Goal: Task Accomplishment & Management: Complete application form

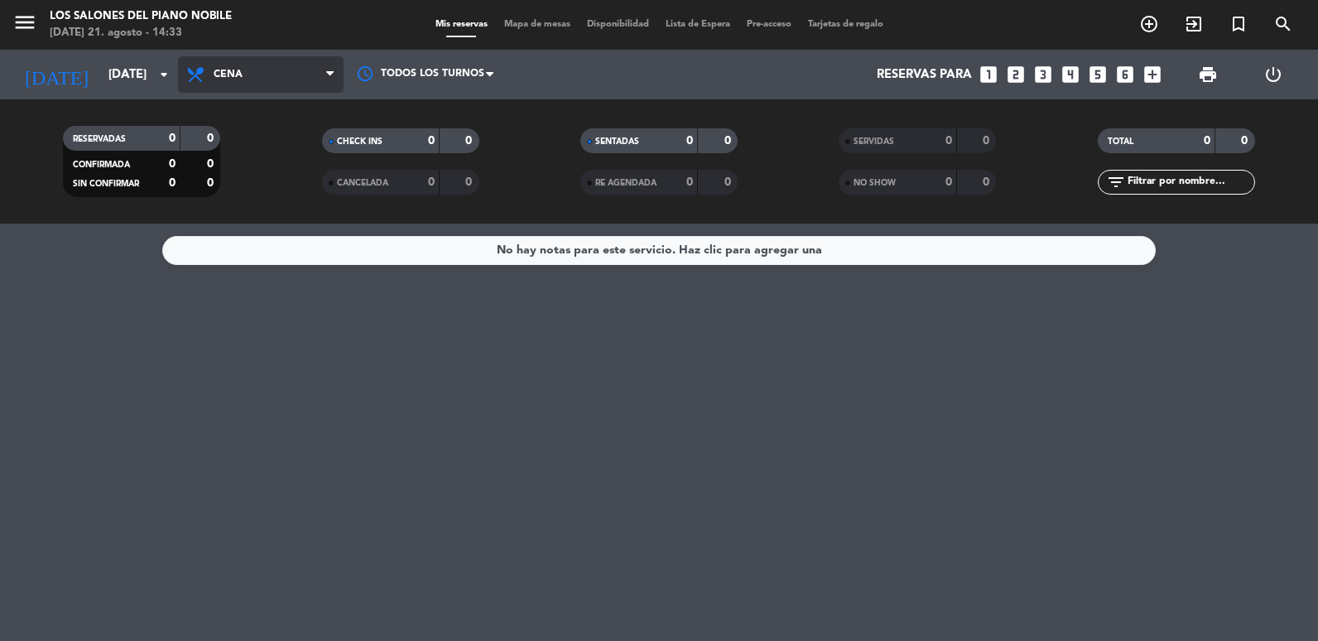
click at [216, 66] on span "Cena" at bounding box center [261, 74] width 166 height 36
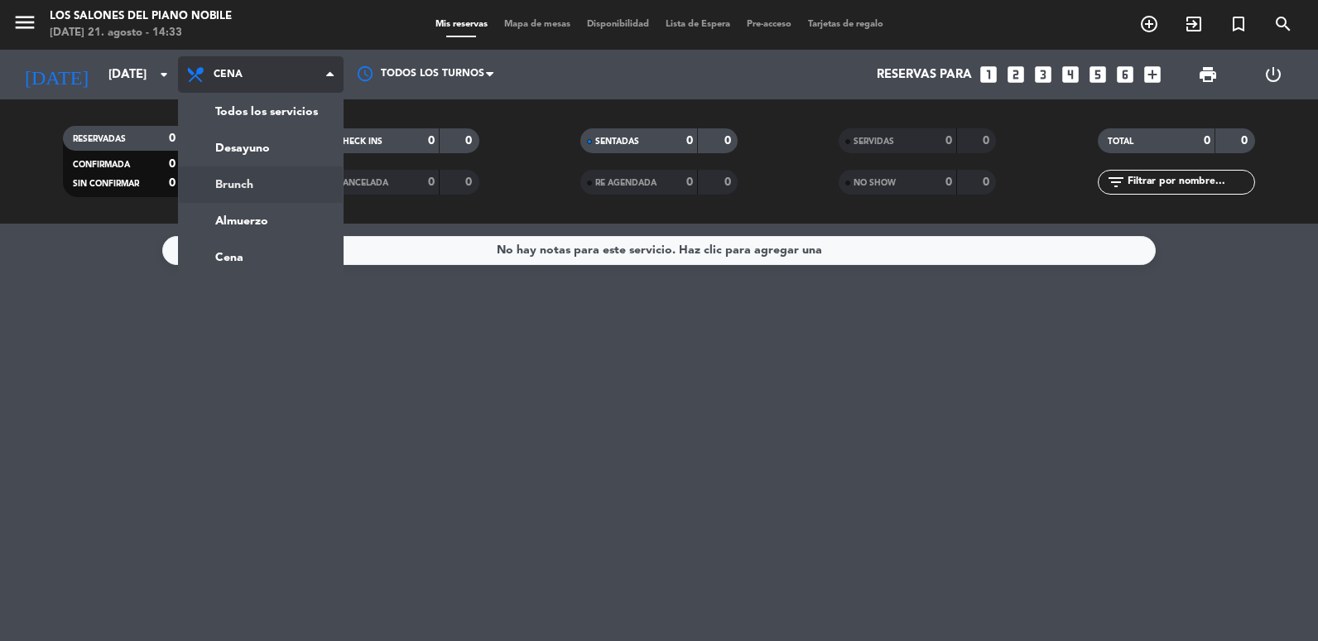
click at [255, 187] on div "menu Los Salones del Piano [PERSON_NAME] [DATE] 21. agosto - 14:33 Mis reservas…" at bounding box center [659, 111] width 1318 height 223
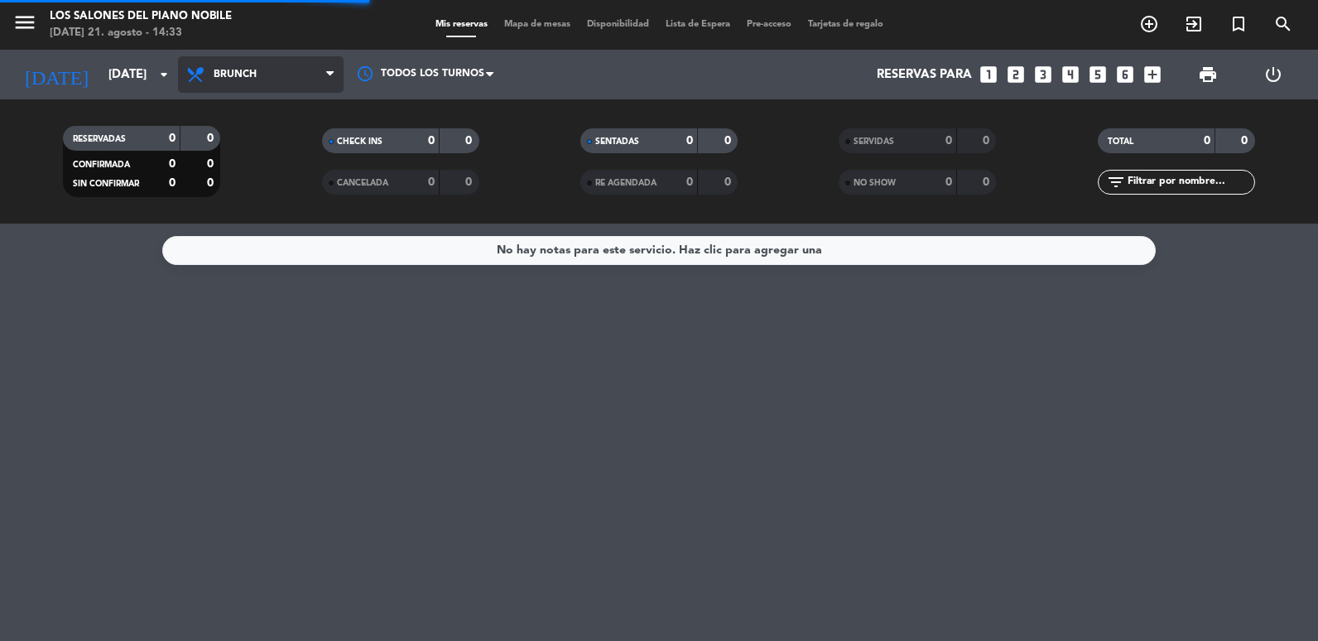
click at [274, 74] on span "Brunch" at bounding box center [261, 74] width 166 height 36
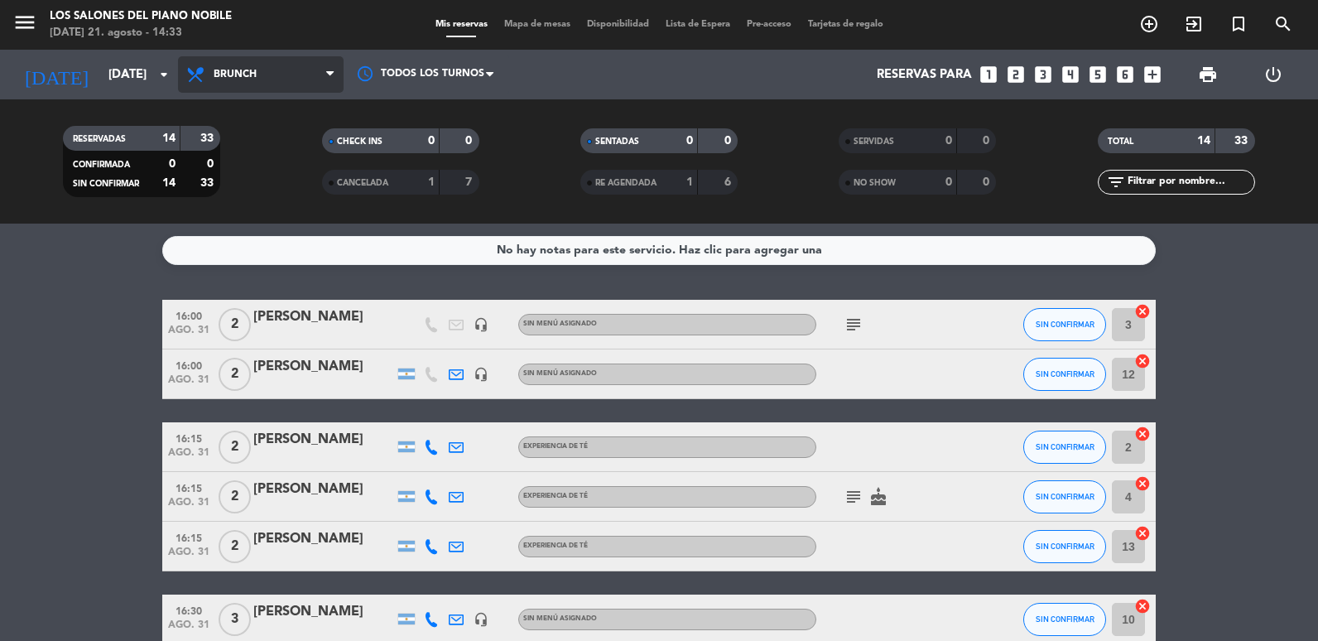
click at [255, 85] on span "Brunch" at bounding box center [261, 74] width 166 height 36
click at [252, 225] on ng-component "menu Los Salones del Piano [PERSON_NAME] [DATE] 21. agosto - 14:33 Mis reservas…" at bounding box center [659, 320] width 1318 height 641
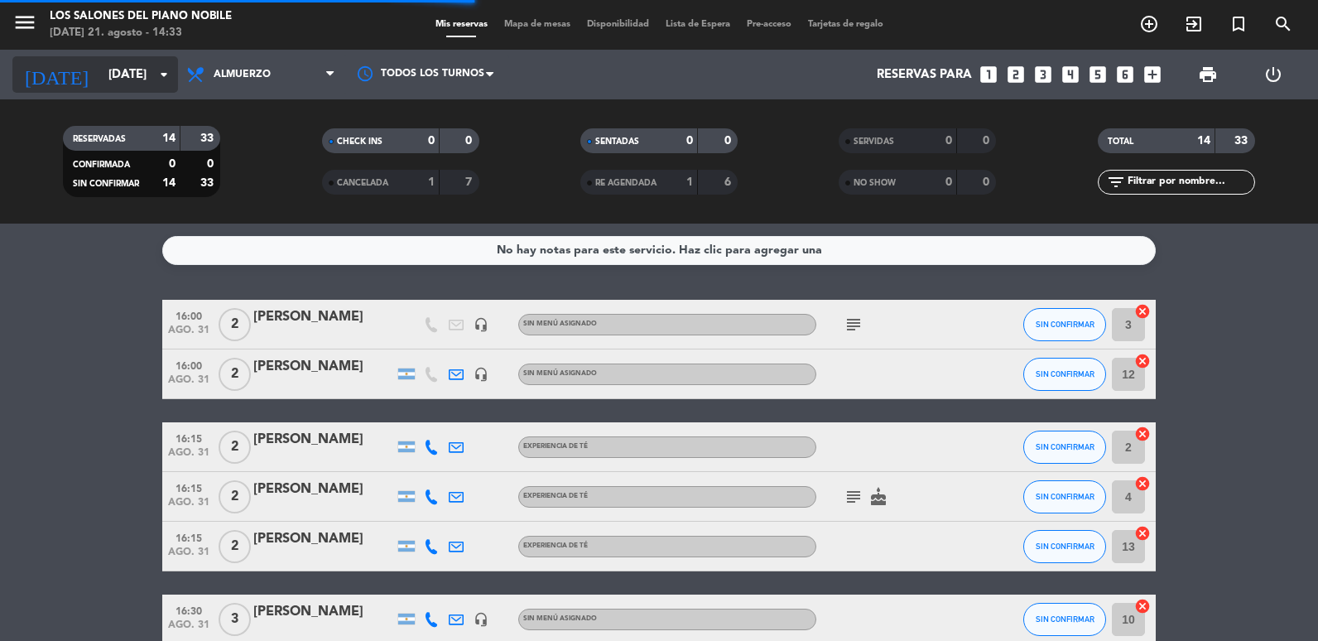
click at [159, 72] on icon "arrow_drop_down" at bounding box center [164, 75] width 20 height 20
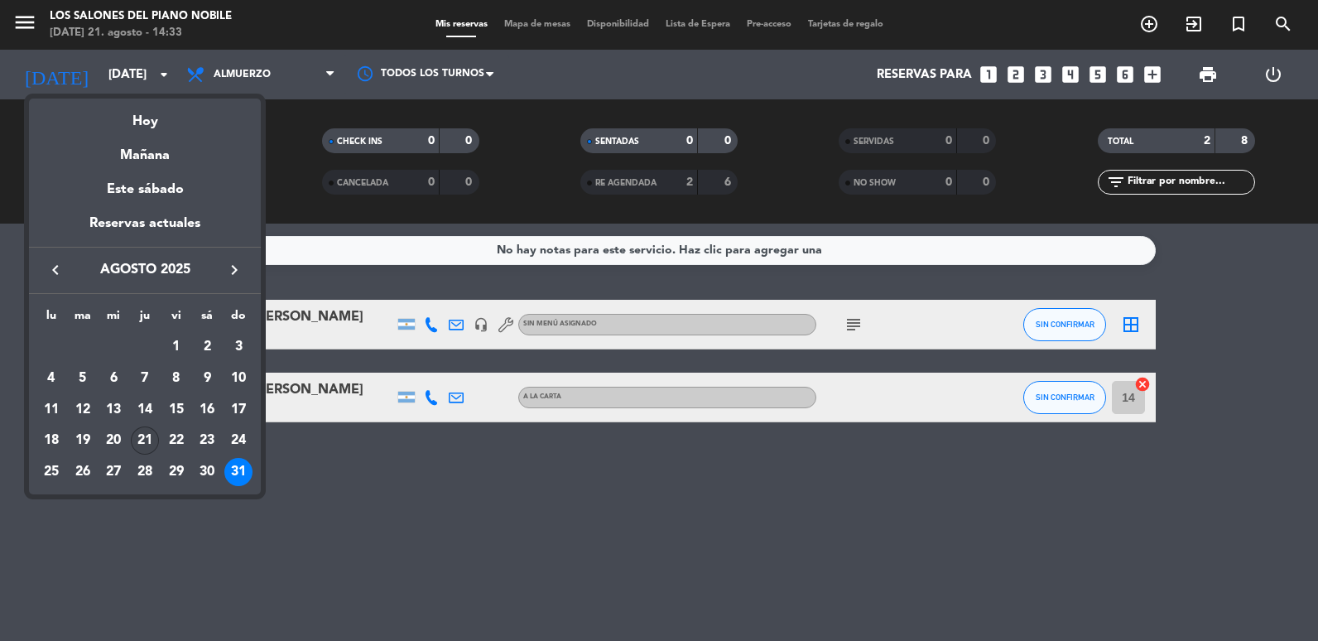
click at [152, 438] on div "21" at bounding box center [145, 440] width 28 height 28
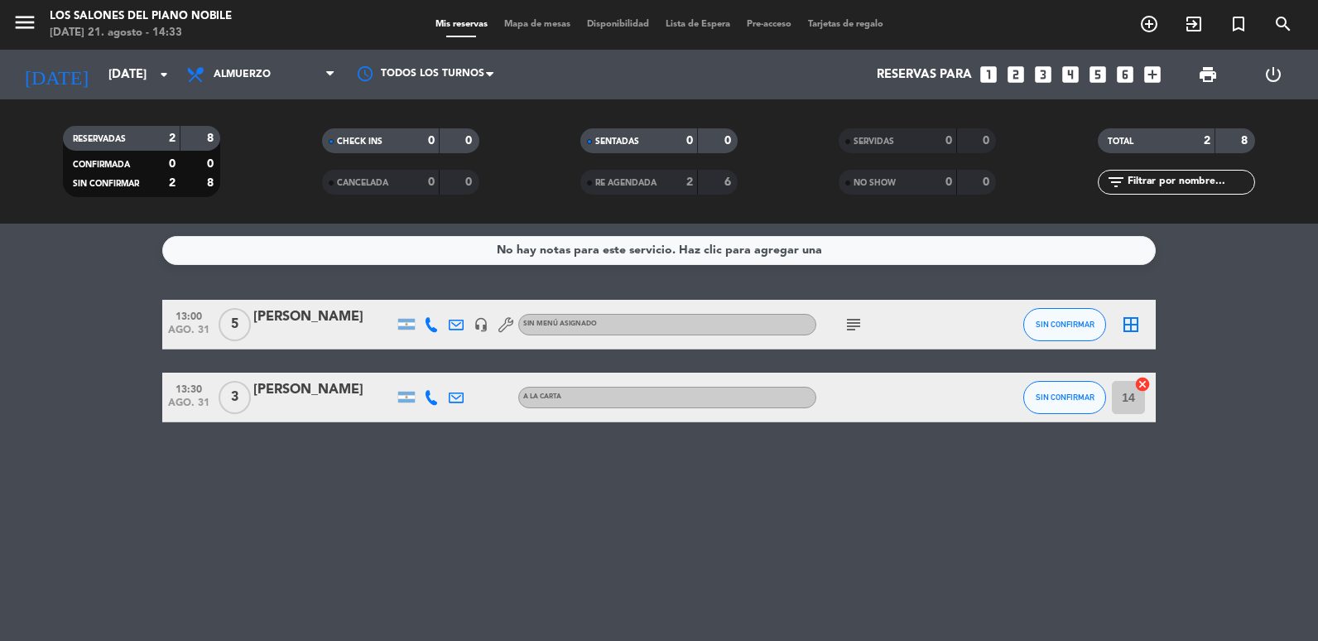
type input "jue. 21 ago."
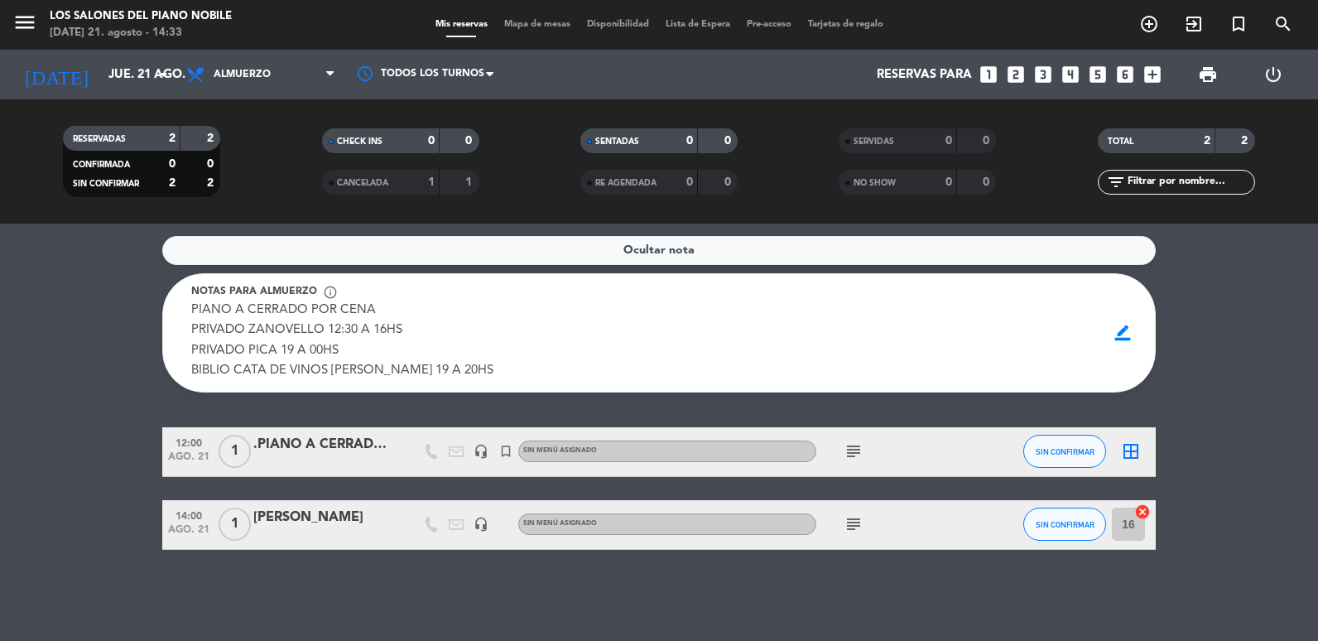
click at [1039, 75] on icon "looks_3" at bounding box center [1043, 75] width 22 height 22
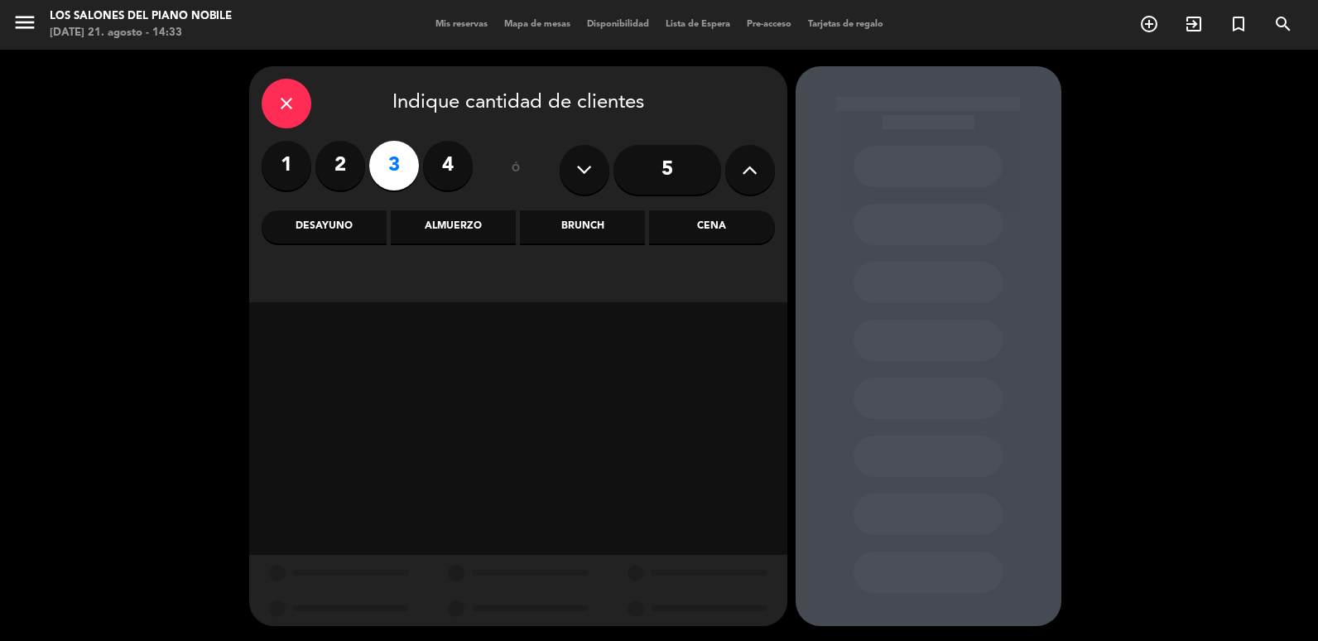
click at [457, 228] on div "Almuerzo" at bounding box center [453, 226] width 125 height 33
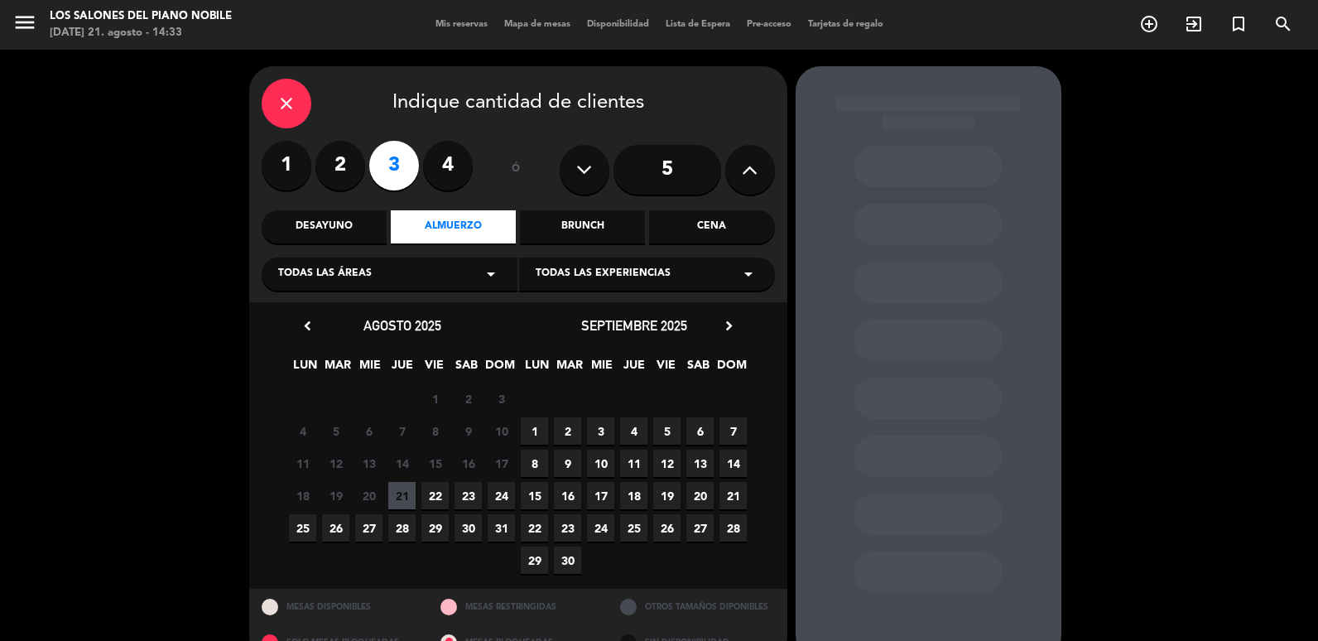
click at [403, 494] on span "21" at bounding box center [401, 495] width 27 height 27
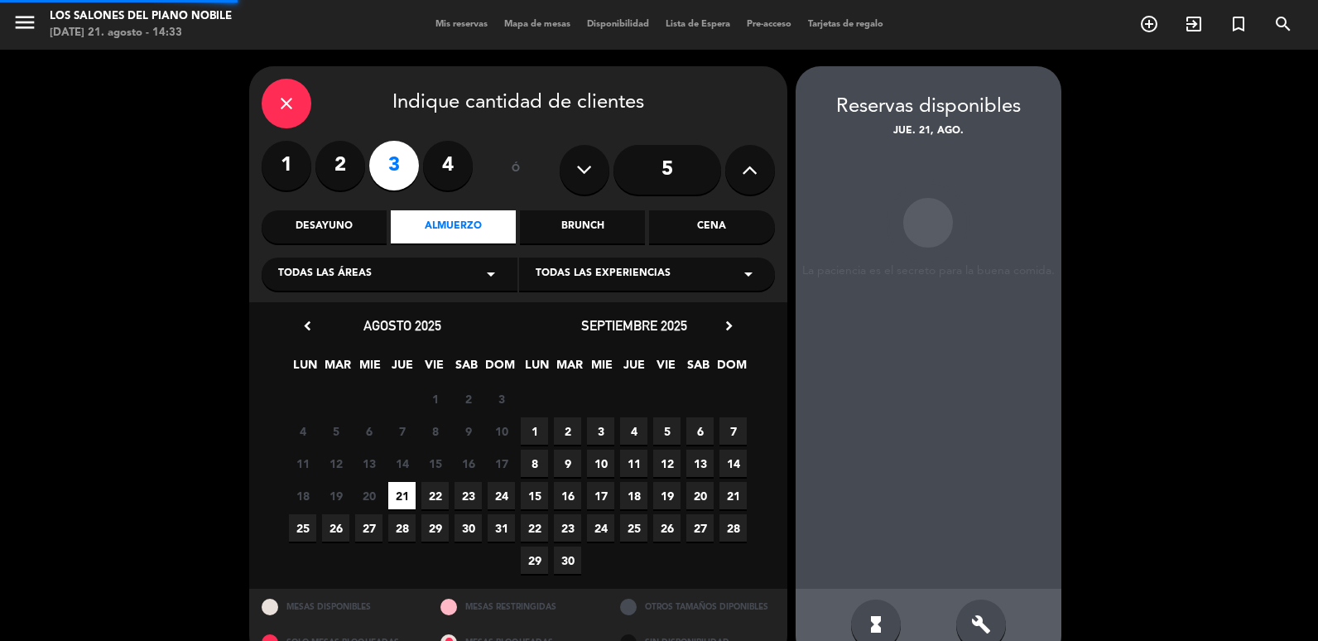
scroll to position [35, 0]
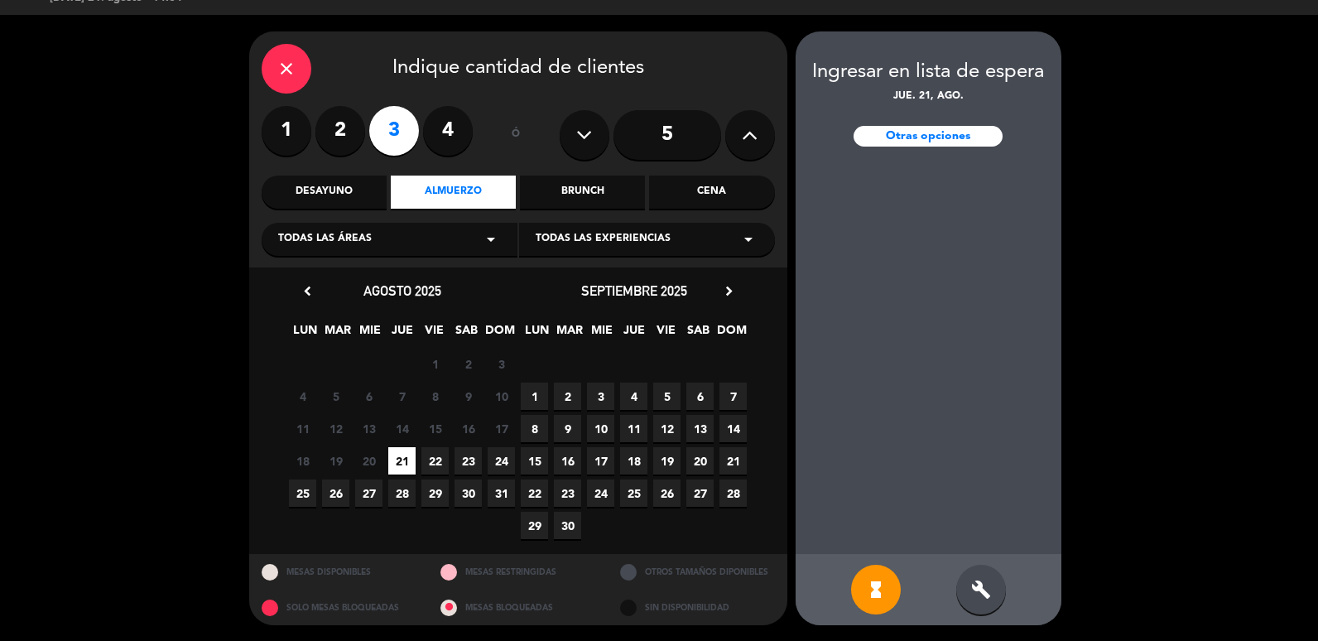
click at [874, 585] on icon "hourglass_full" at bounding box center [876, 589] width 20 height 20
click at [973, 588] on icon "build" at bounding box center [981, 589] width 20 height 20
click at [267, 59] on div "close" at bounding box center [287, 69] width 50 height 50
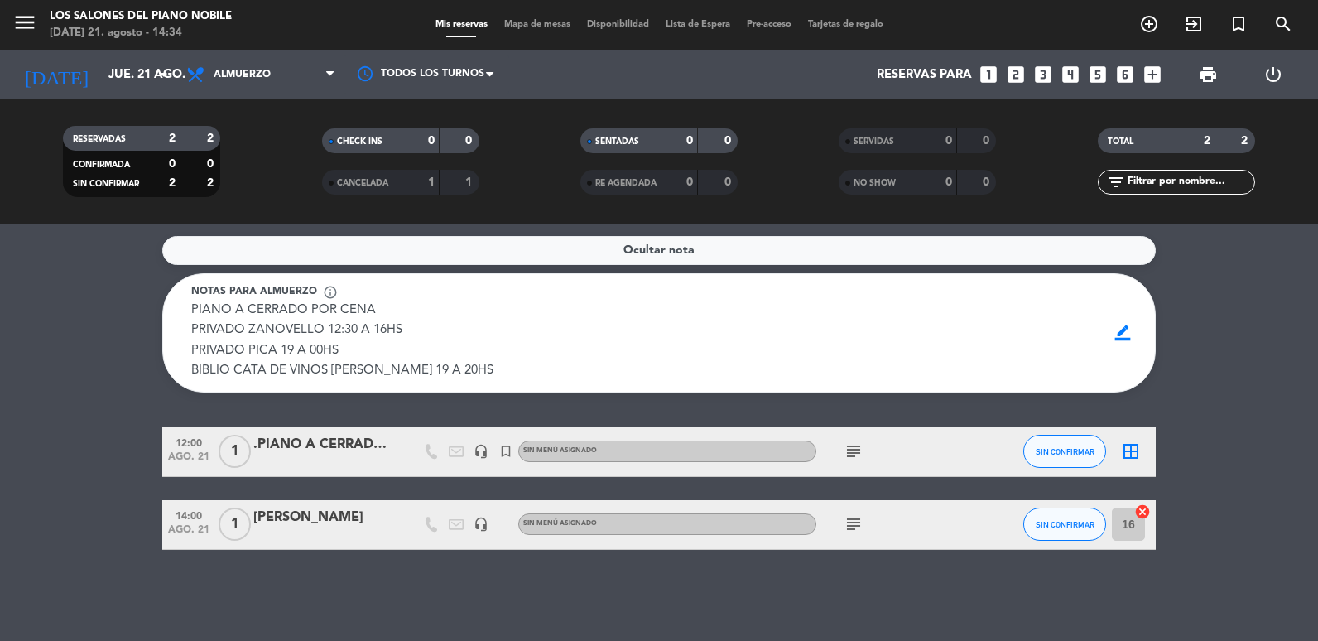
click at [1049, 73] on icon "looks_3" at bounding box center [1043, 75] width 22 height 22
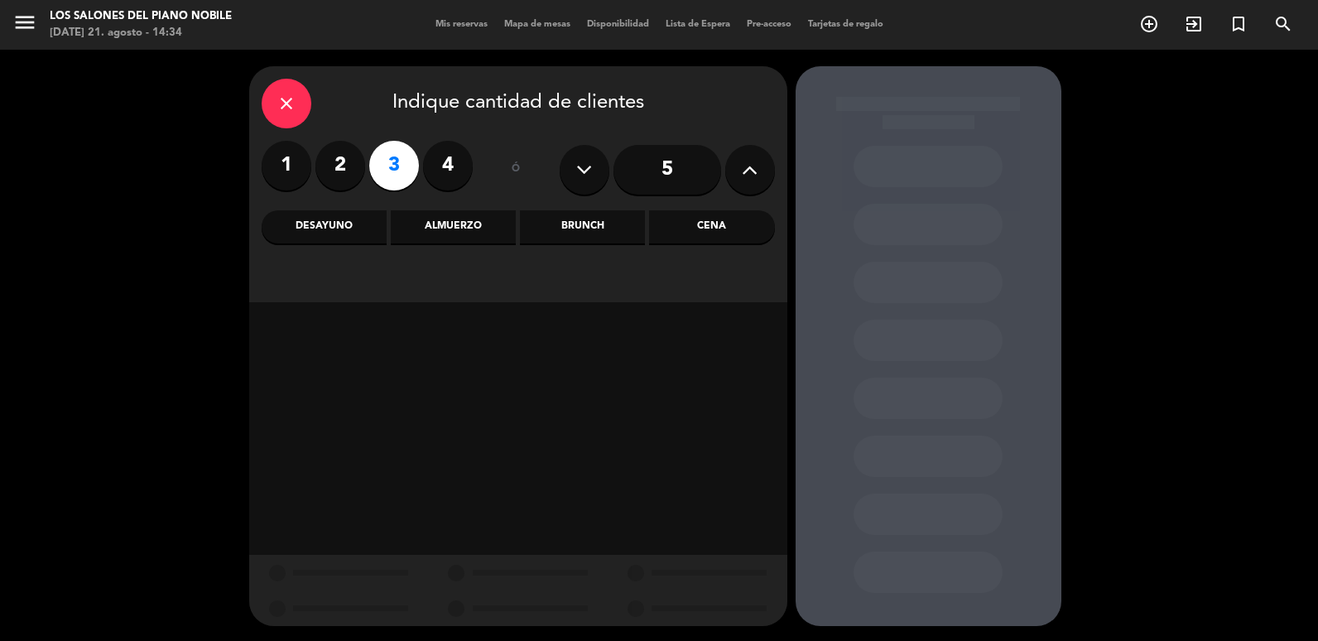
click at [473, 232] on div "Almuerzo" at bounding box center [453, 226] width 125 height 33
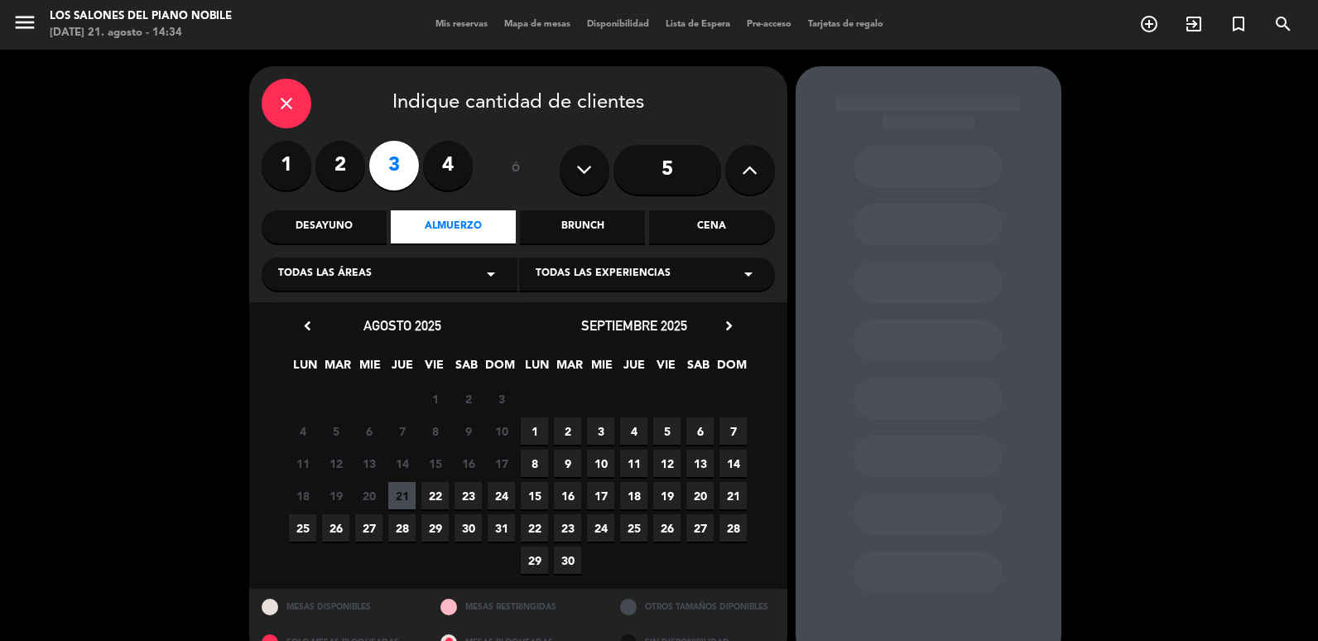
click at [271, 94] on div "close" at bounding box center [287, 104] width 50 height 50
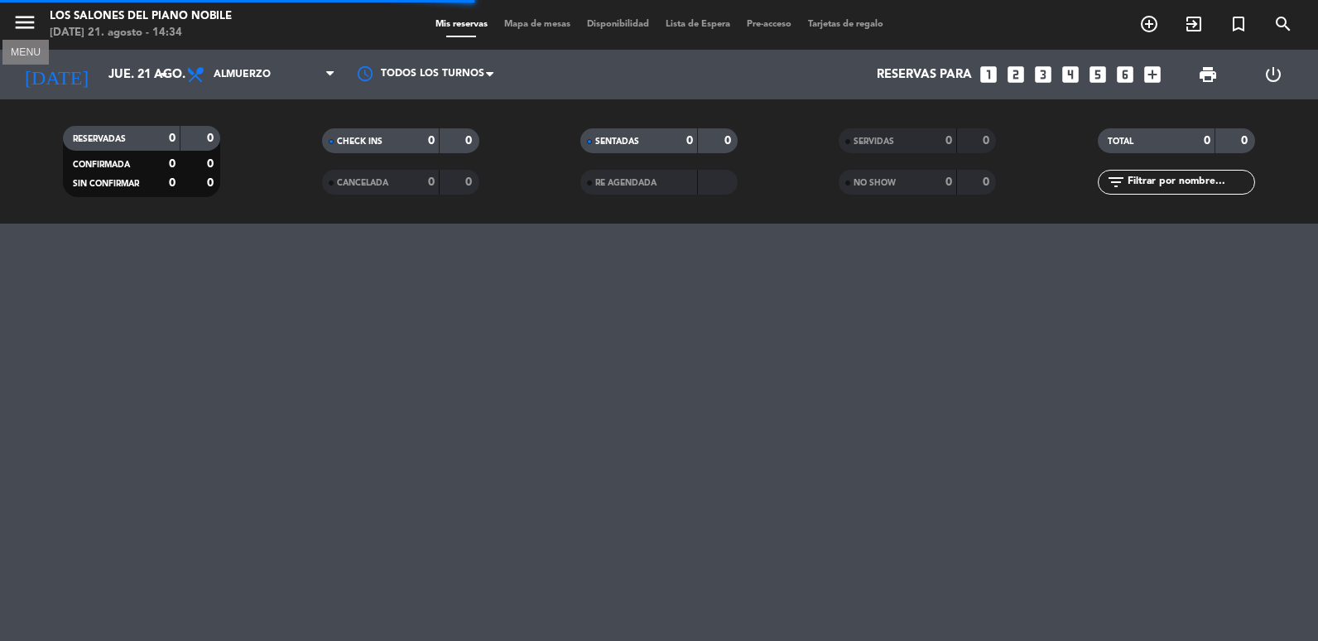
click at [26, 11] on icon "menu" at bounding box center [24, 22] width 25 height 25
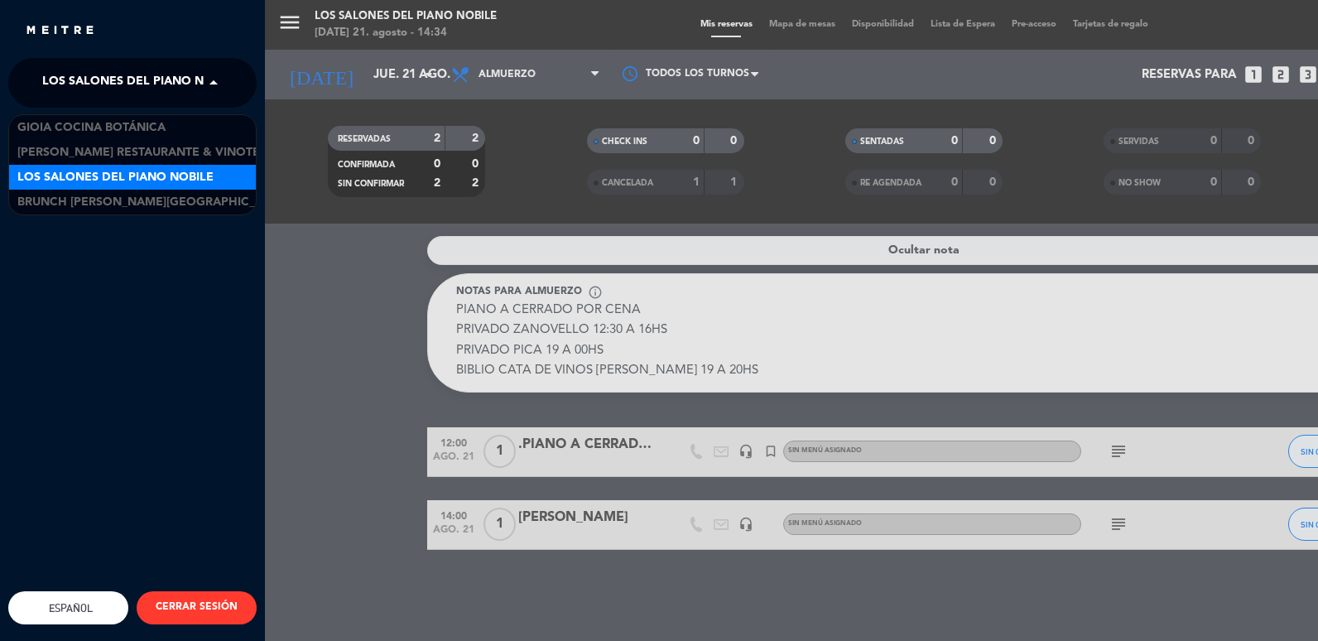
click at [227, 83] on span at bounding box center [218, 82] width 28 height 35
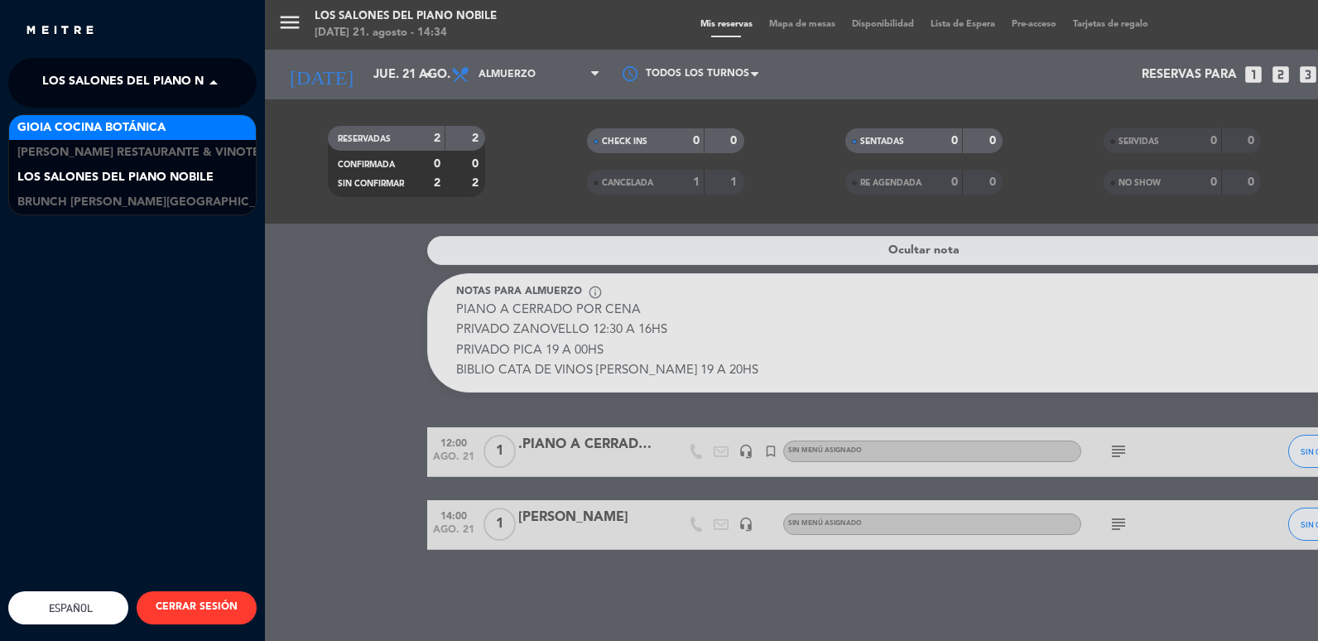
click at [114, 129] on span "Gioia Cocina Botánica" at bounding box center [91, 127] width 148 height 19
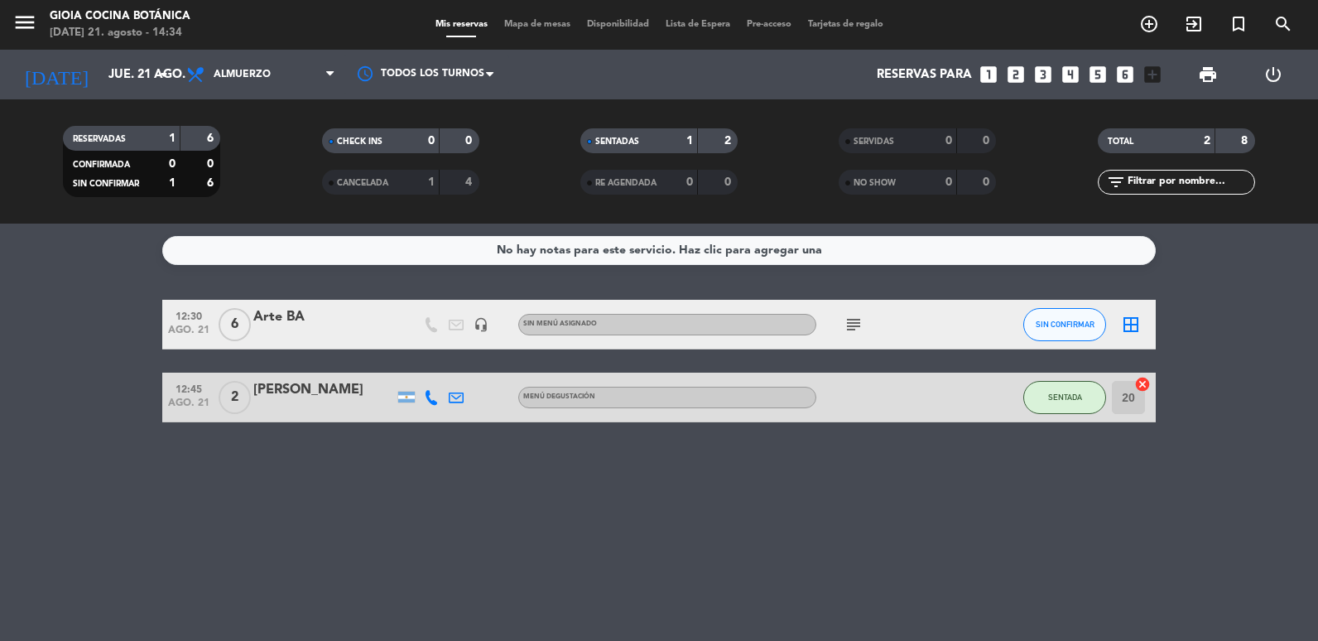
click at [1041, 73] on icon "looks_3" at bounding box center [1043, 75] width 22 height 22
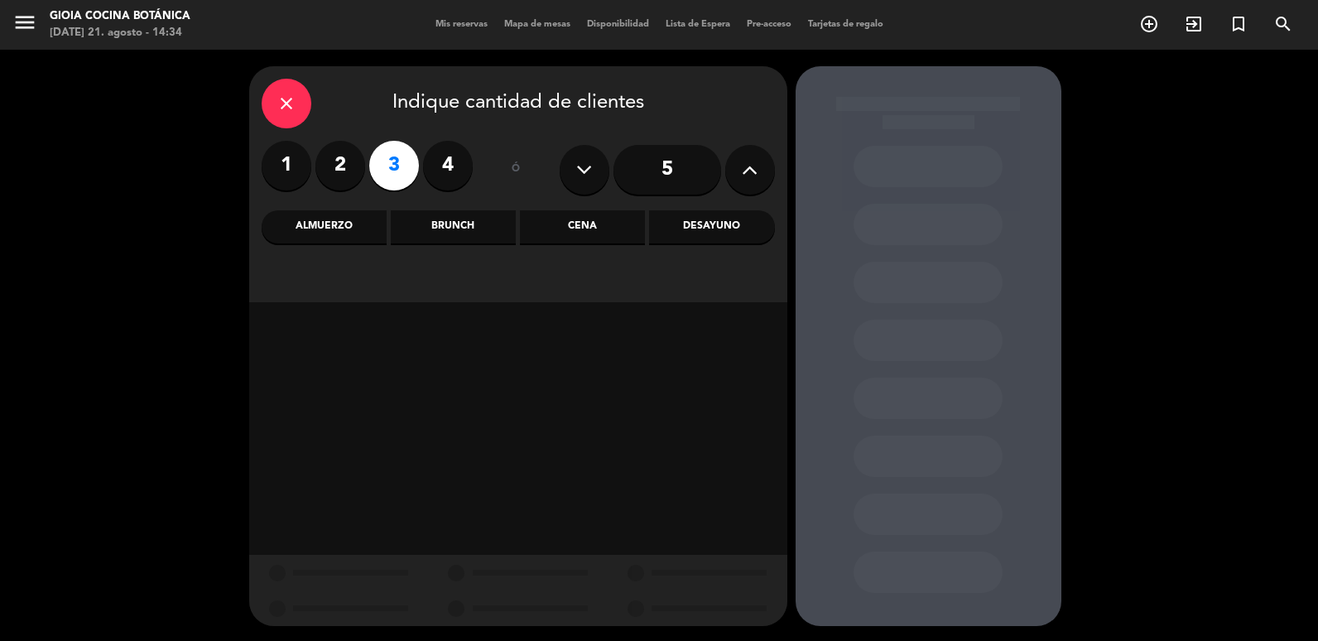
click at [329, 238] on div "Almuerzo" at bounding box center [324, 226] width 125 height 33
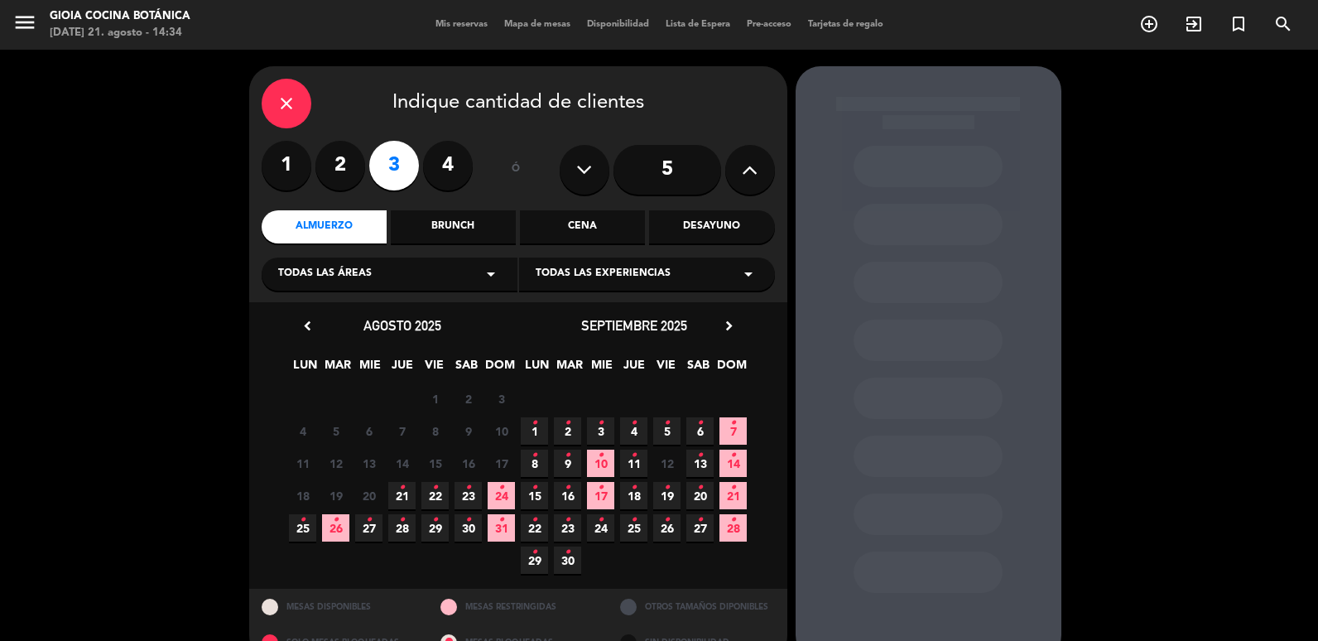
click at [397, 494] on span "21 •" at bounding box center [401, 495] width 27 height 27
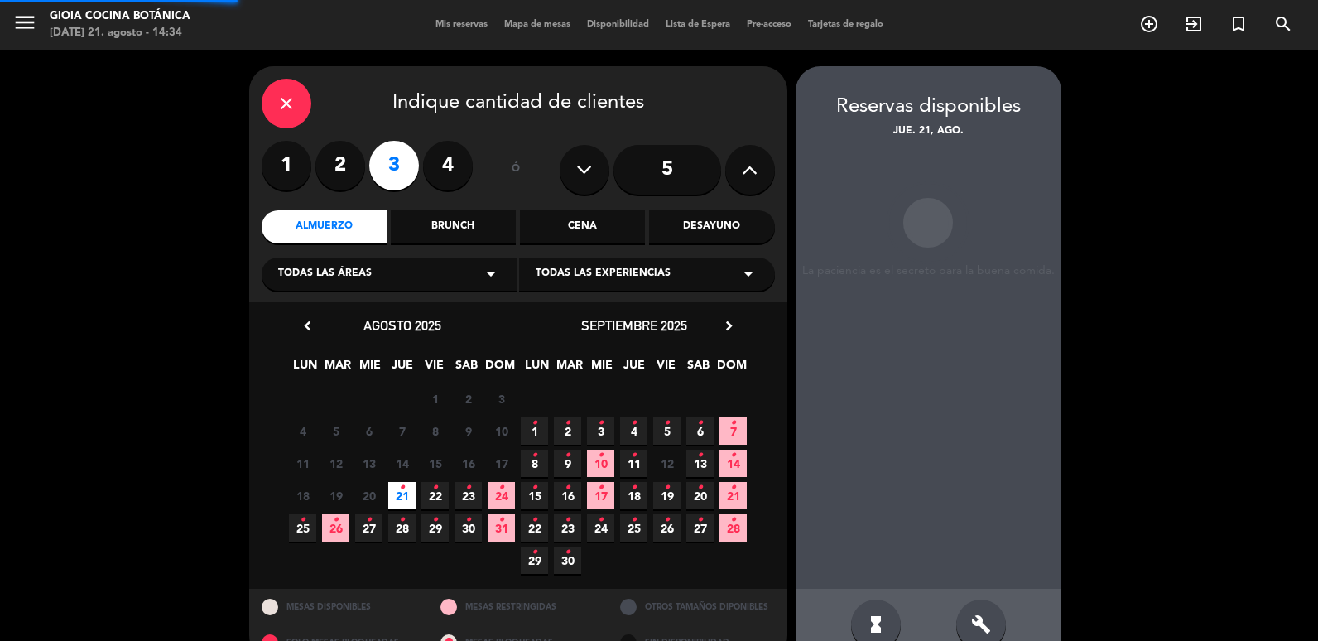
scroll to position [35, 0]
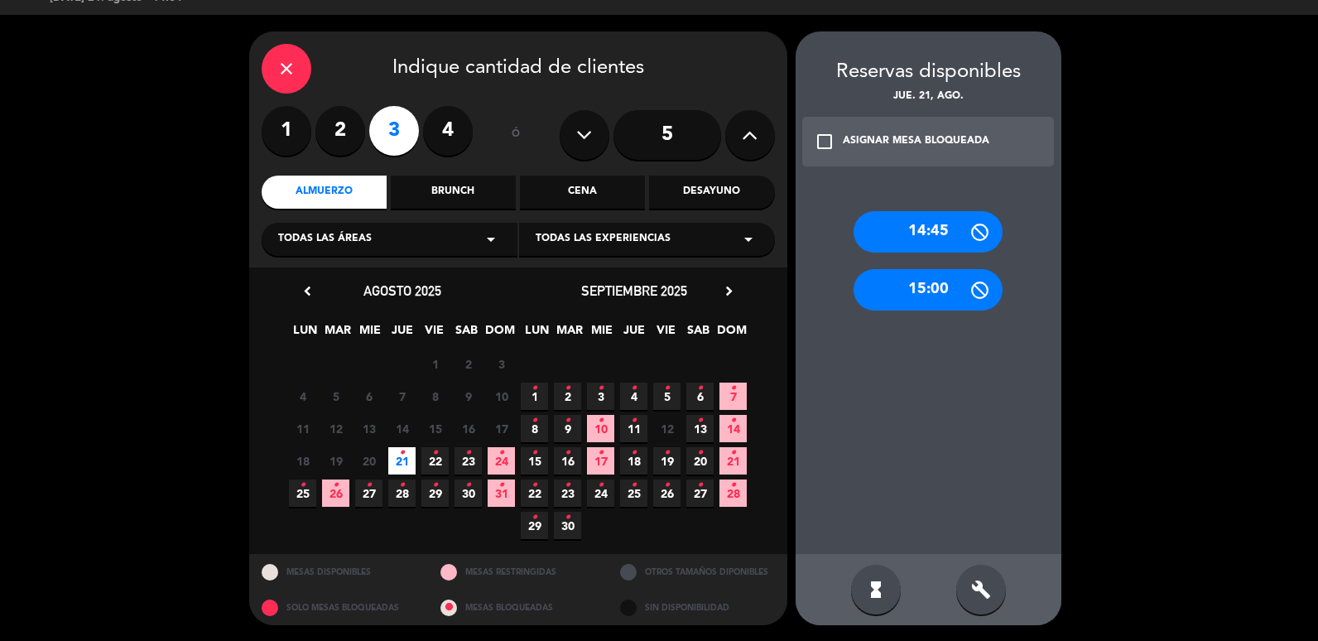
click at [901, 238] on div "14:45" at bounding box center [927, 231] width 149 height 41
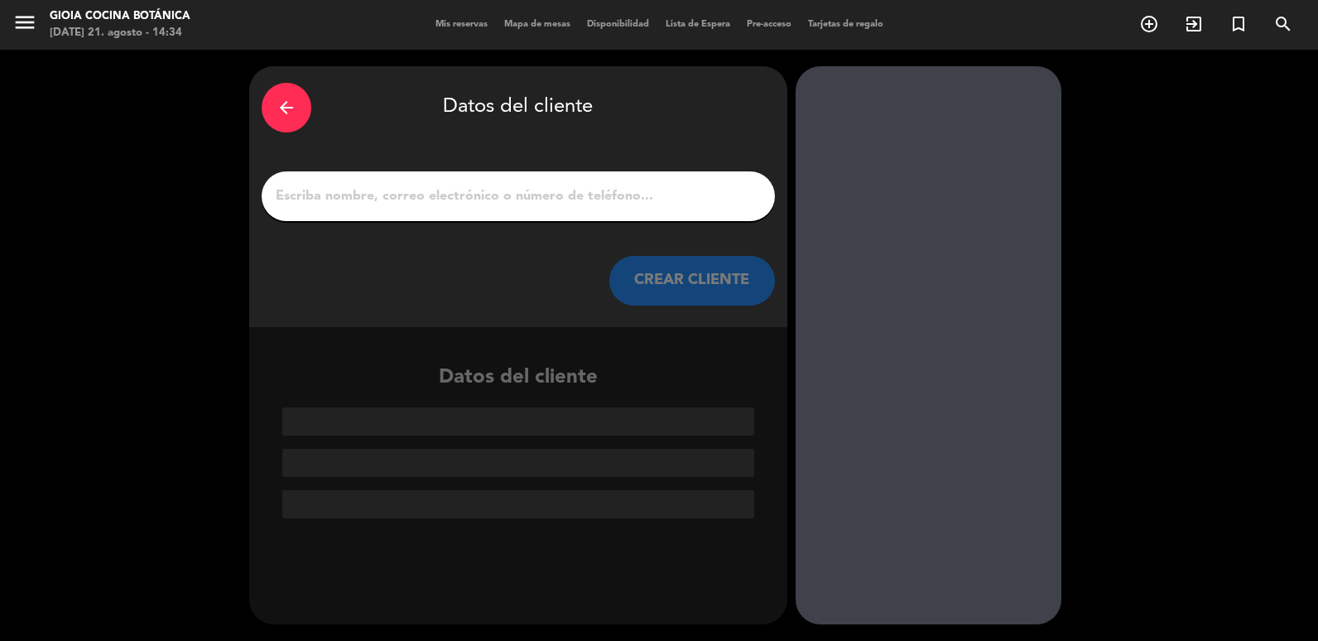
click at [479, 195] on input "1" at bounding box center [518, 196] width 488 height 23
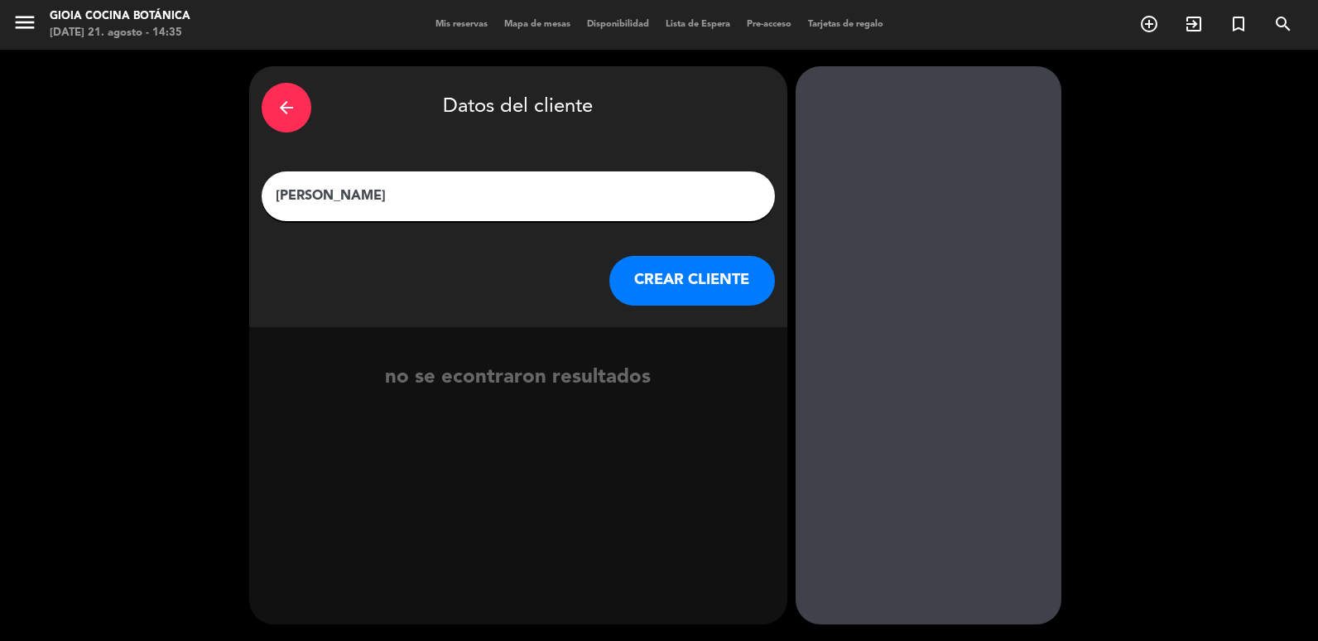
type input "[PERSON_NAME]"
click at [732, 298] on button "CREAR CLIENTE" at bounding box center [692, 281] width 166 height 50
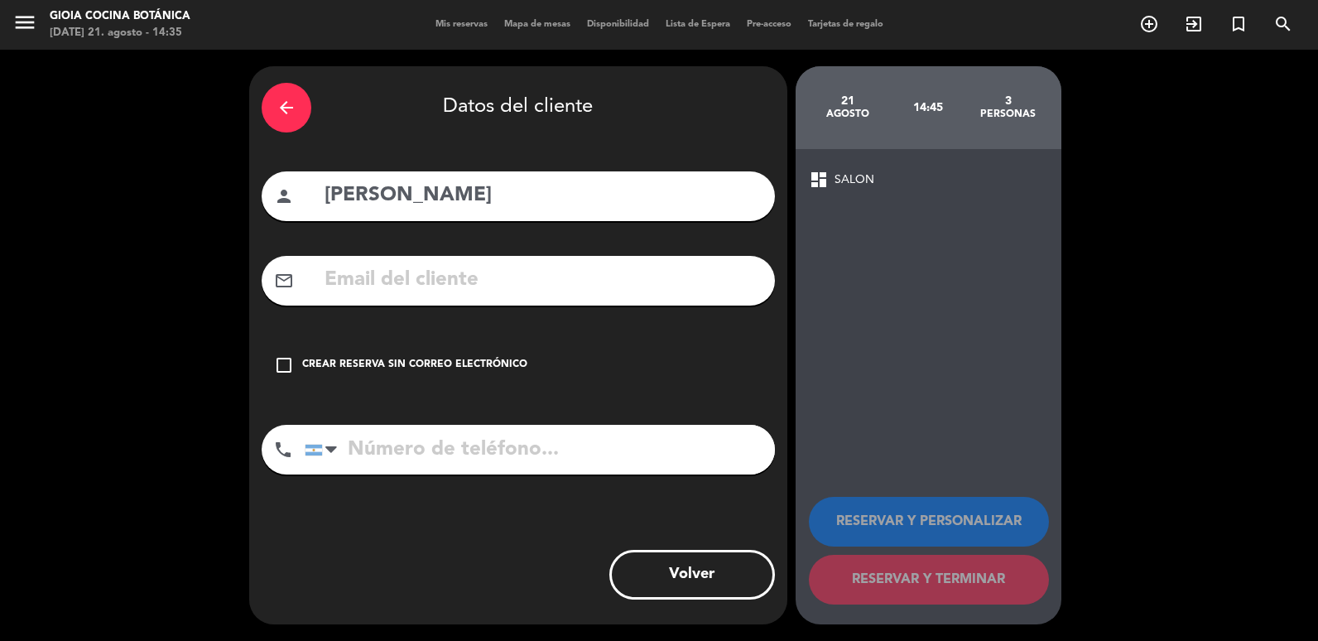
click at [388, 271] on input "text" at bounding box center [542, 280] width 439 height 34
type input "[PERSON_NAME]@grupogroda"
click at [444, 478] on div "phone [GEOGRAPHIC_DATA] +1 [GEOGRAPHIC_DATA] +44 [GEOGRAPHIC_DATA] ([GEOGRAPHIC…" at bounding box center [518, 455] width 513 height 61
click at [430, 457] on input "tel" at bounding box center [540, 450] width 470 height 50
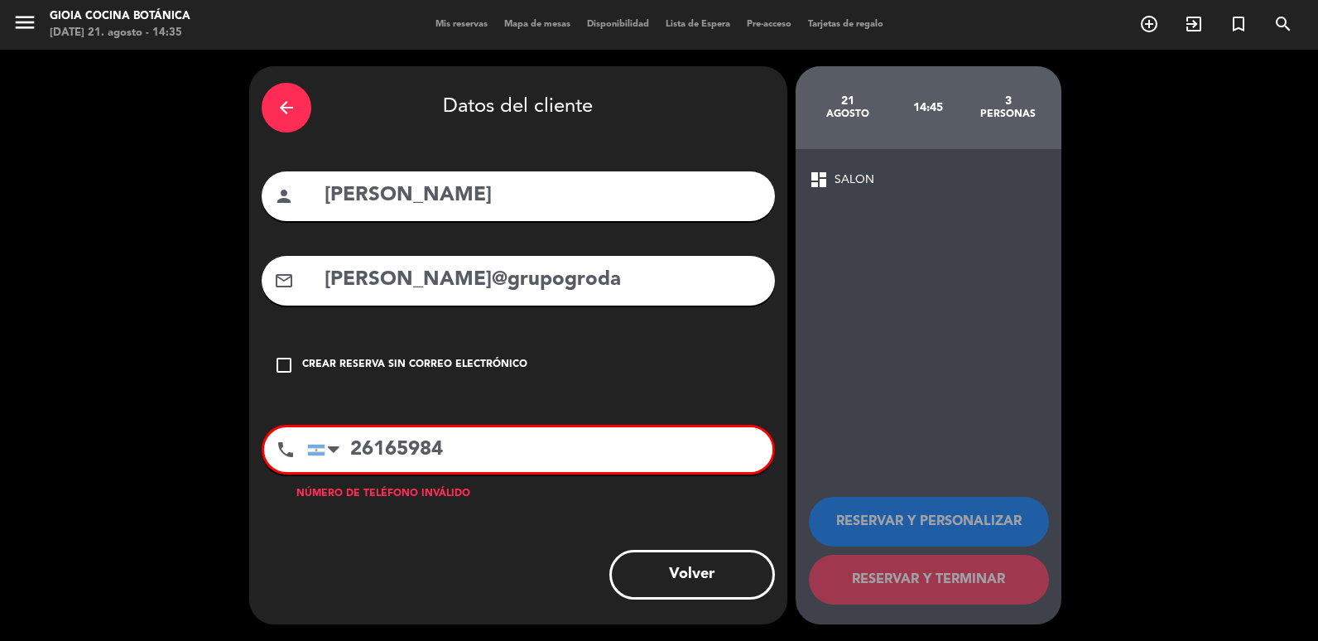
click at [352, 450] on input "26165984" at bounding box center [539, 449] width 465 height 45
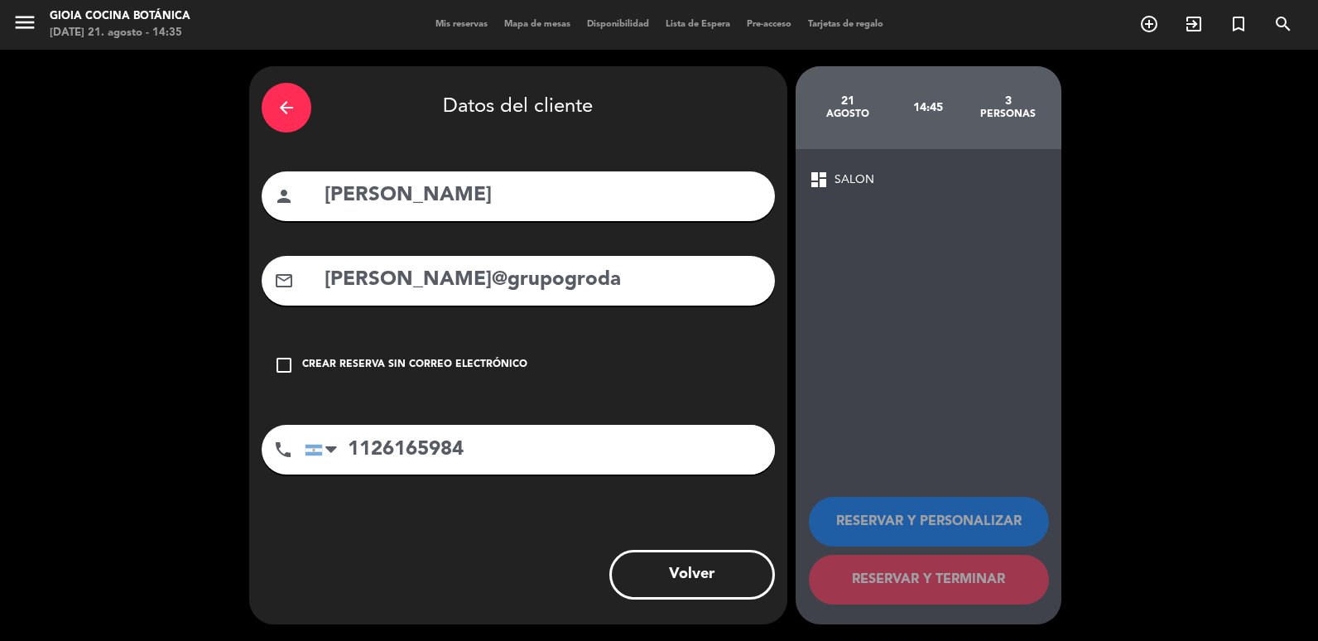
type input "1126165984"
click at [570, 287] on input "[PERSON_NAME]@grupogroda" at bounding box center [542, 280] width 439 height 34
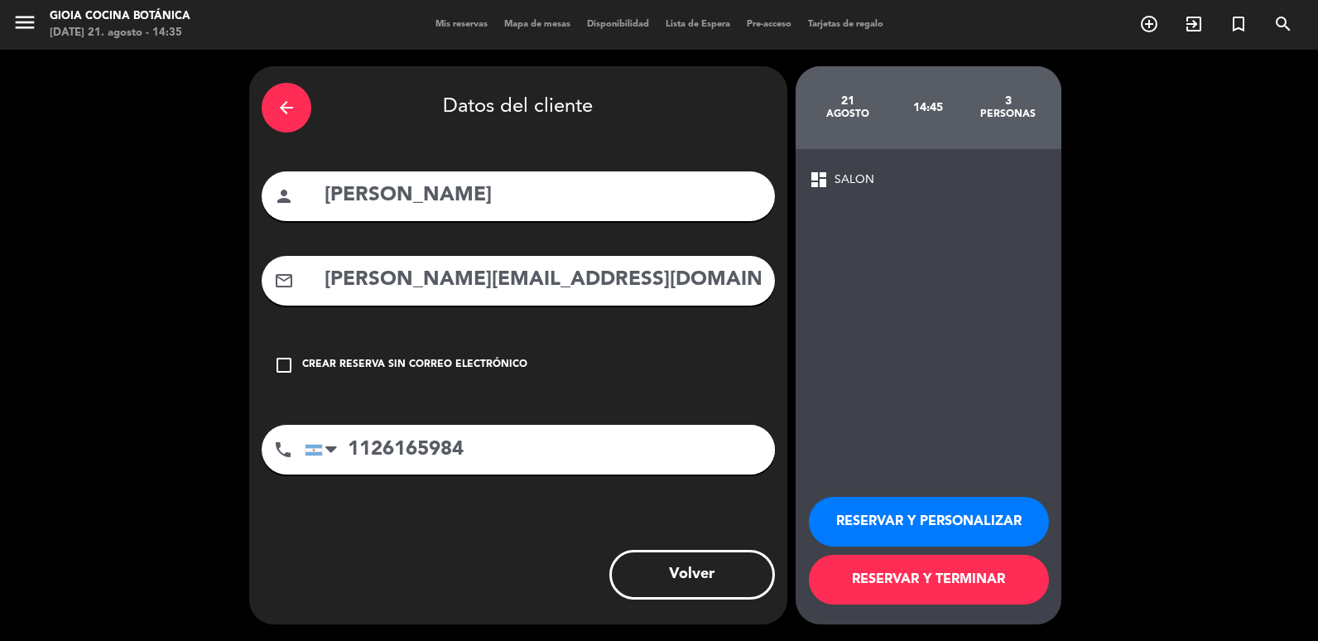
type input "[PERSON_NAME][EMAIL_ADDRESS][DOMAIN_NAME]"
click at [405, 197] on input "[PERSON_NAME]" at bounding box center [542, 196] width 439 height 34
type input "[PERSON_NAME]"
click at [395, 280] on input "[PERSON_NAME][EMAIL_ADDRESS][DOMAIN_NAME]" at bounding box center [542, 280] width 439 height 34
click at [401, 279] on input "[PERSON_NAME][EMAIL_ADDRESS][DOMAIN_NAME]" at bounding box center [542, 280] width 439 height 34
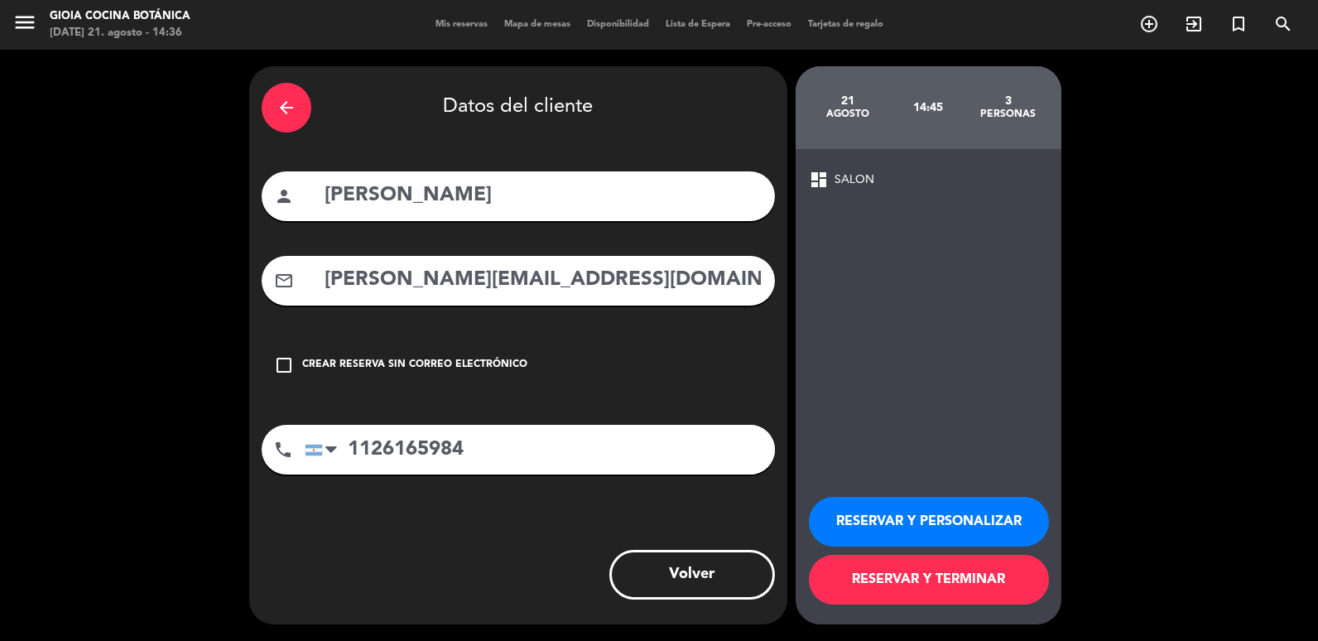
type input "[PERSON_NAME][EMAIL_ADDRESS][DOMAIN_NAME]"
click at [901, 584] on button "RESERVAR Y TERMINAR" at bounding box center [929, 579] width 240 height 50
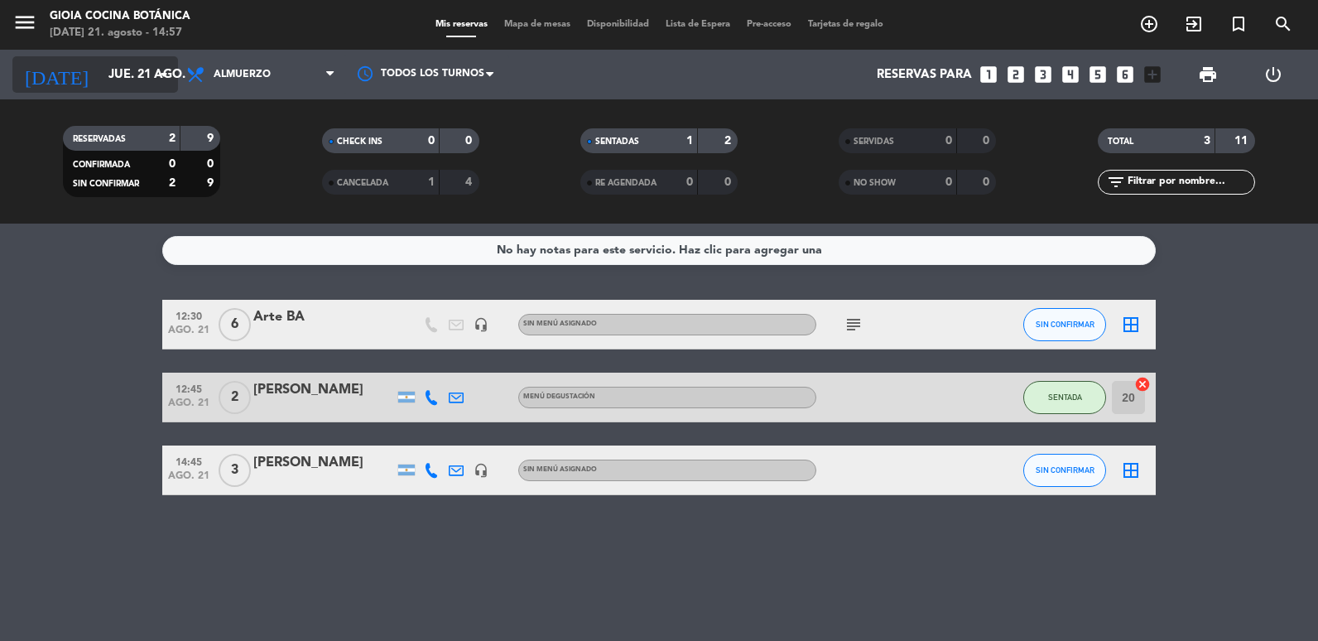
click at [151, 81] on input "jue. 21 ago." at bounding box center [179, 75] width 159 height 31
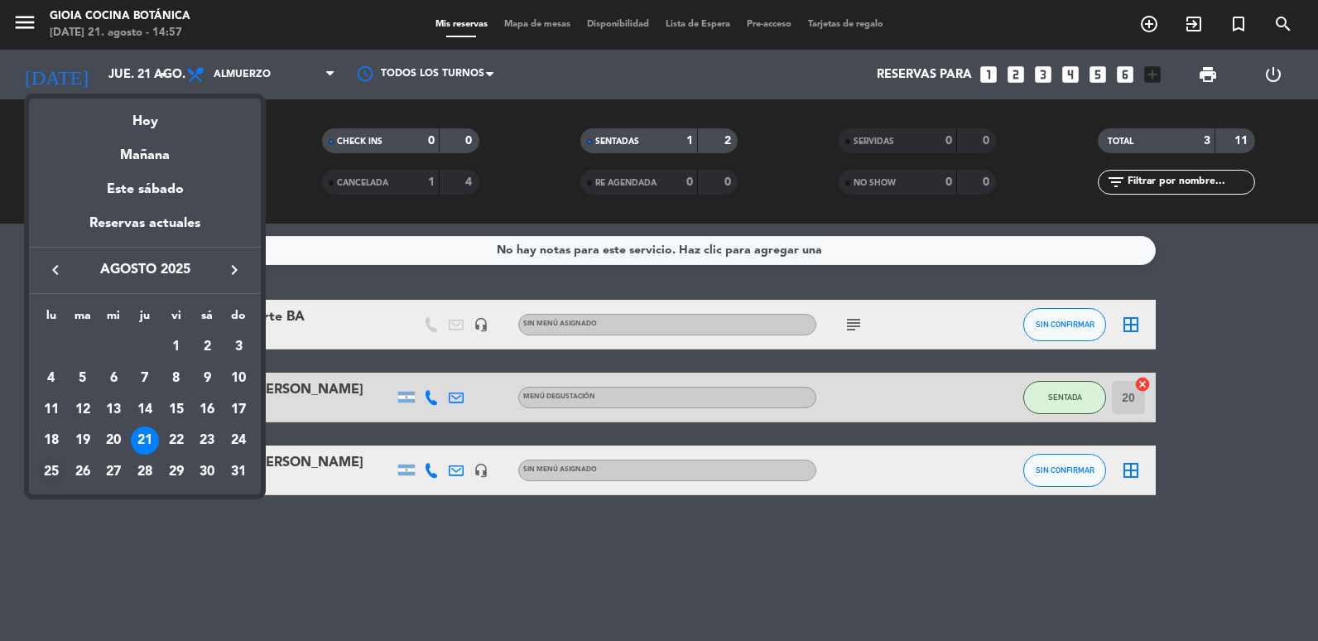
click at [46, 463] on div "25" at bounding box center [51, 472] width 28 height 28
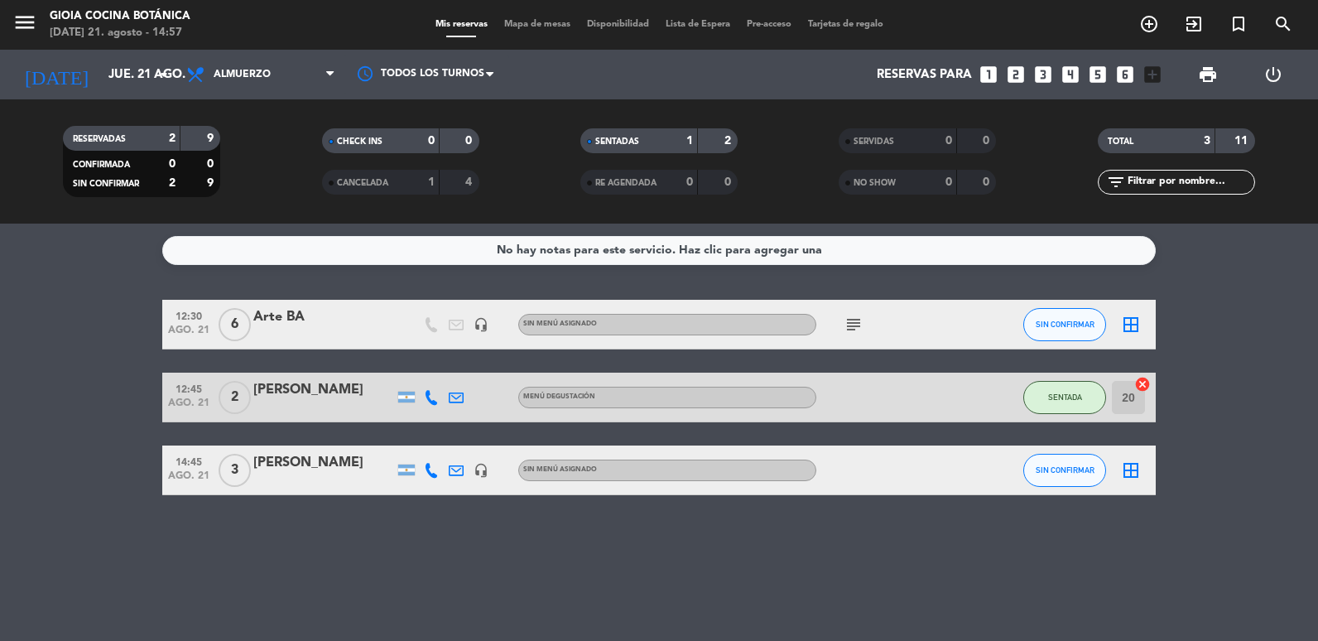
type input "lun. 25 ago."
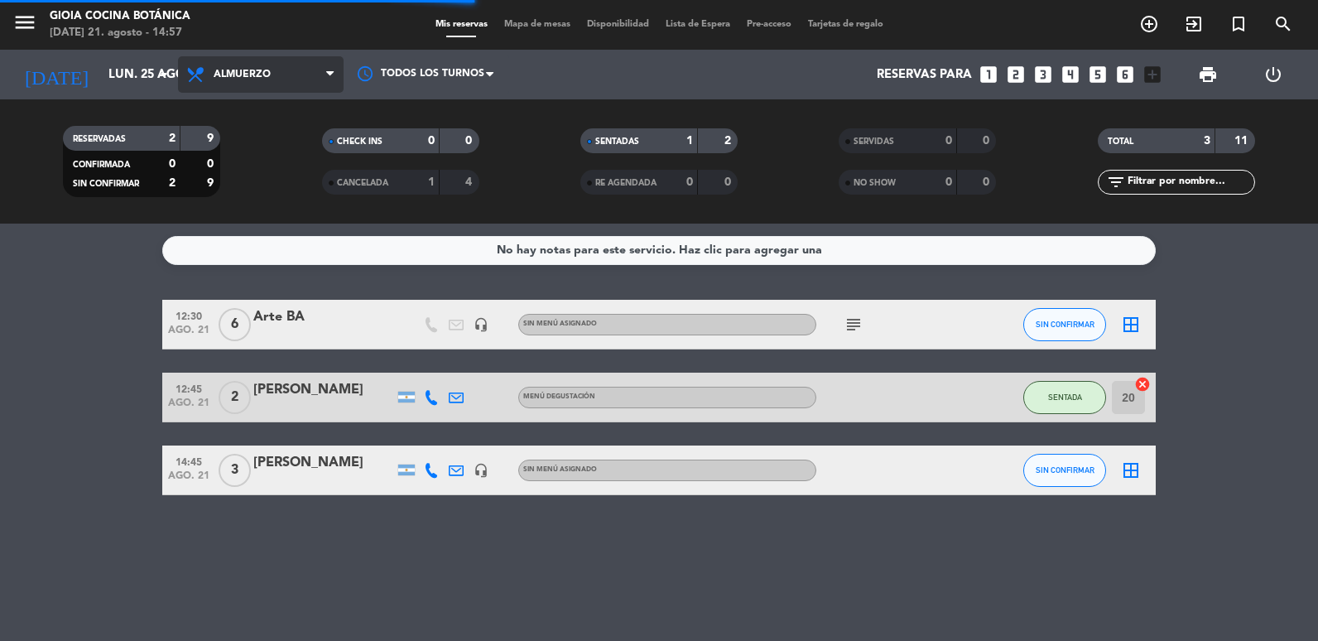
click at [251, 74] on span "Almuerzo" at bounding box center [242, 75] width 57 height 12
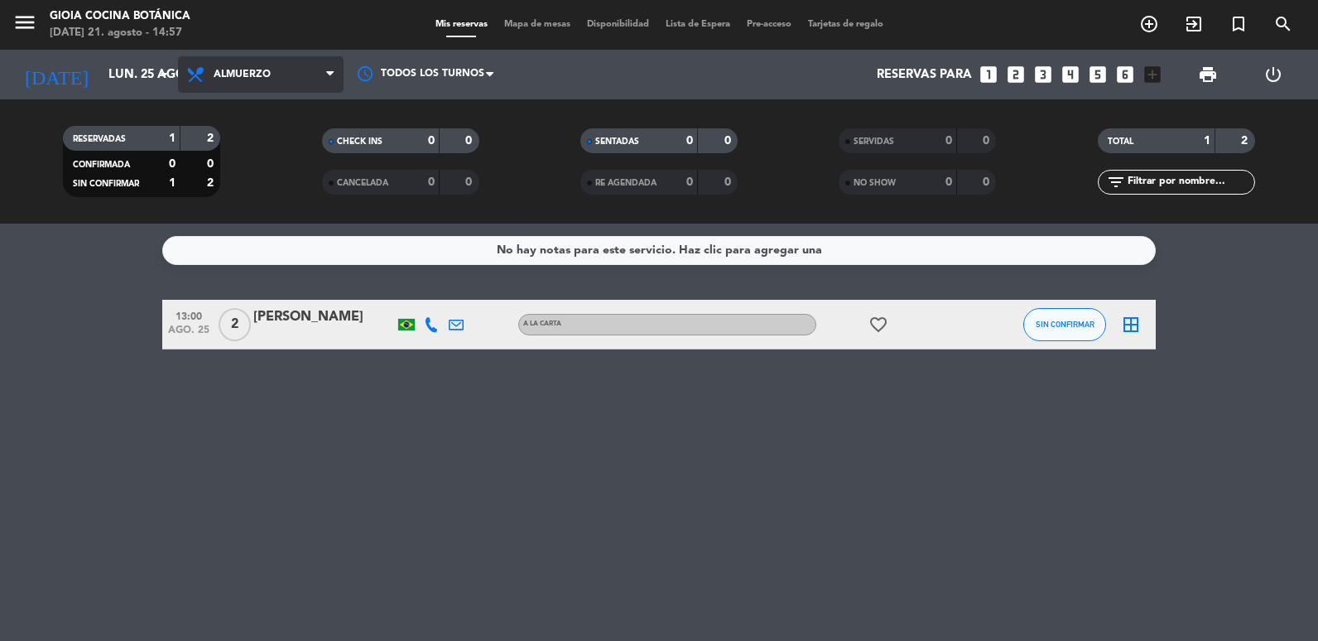
click at [279, 71] on span "Almuerzo" at bounding box center [261, 74] width 166 height 36
click at [264, 250] on ng-component "menu [PERSON_NAME] Cocina Botánica [DATE] 21. agosto - 14:57 Mis reservas Mapa …" at bounding box center [659, 320] width 1318 height 641
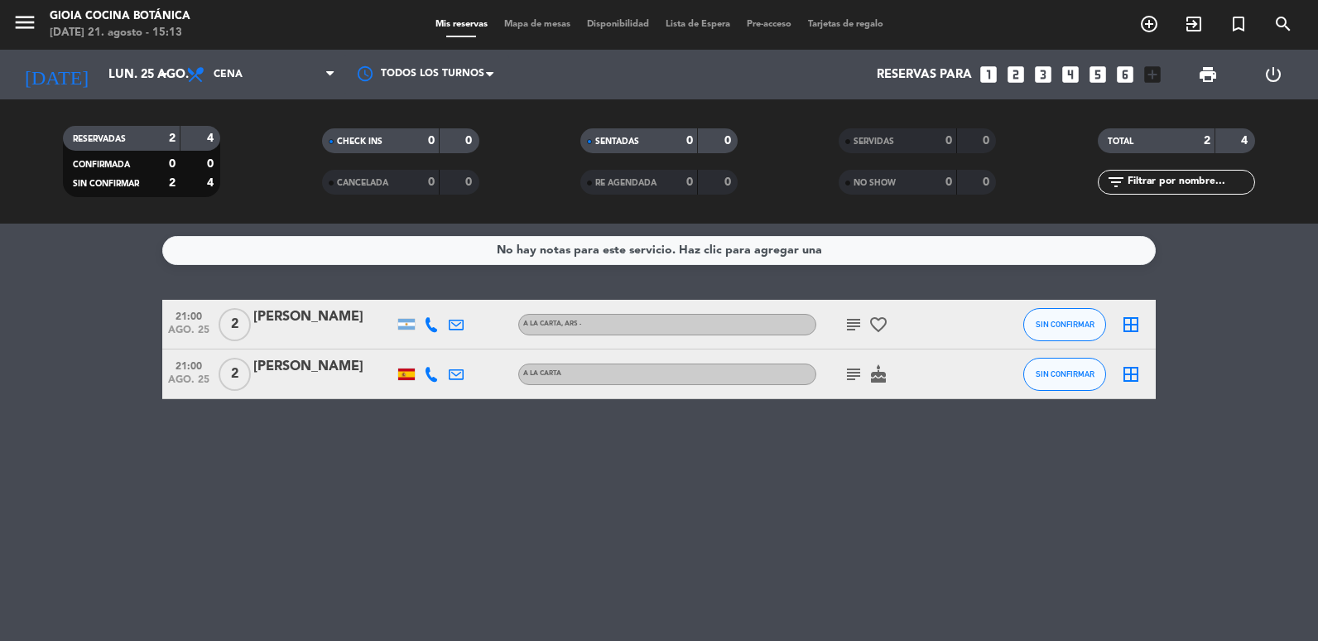
click at [310, 388] on div at bounding box center [323, 384] width 141 height 13
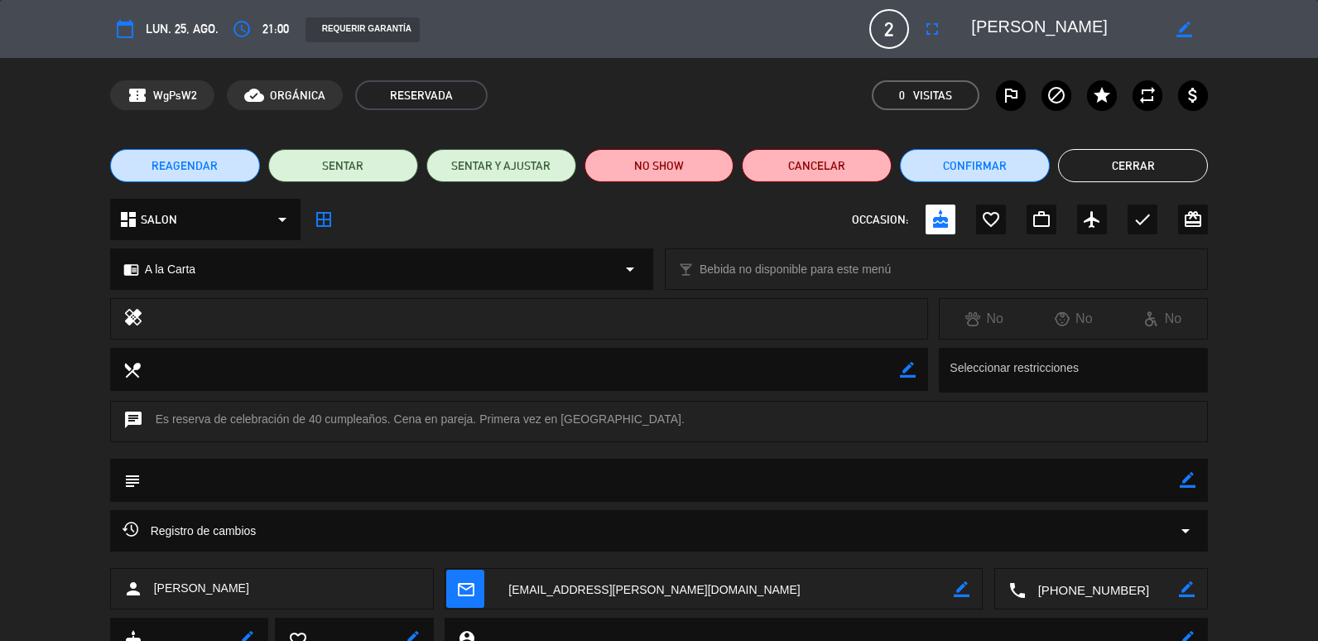
click at [1198, 475] on div "subject border_color" at bounding box center [659, 479] width 1098 height 43
click at [1194, 476] on icon "border_color" at bounding box center [1187, 480] width 16 height 16
click at [259, 475] on textarea at bounding box center [660, 479] width 1039 height 42
click at [270, 483] on textarea at bounding box center [660, 479] width 1039 height 42
type textarea "Sera huesped nuestro el 26/08"
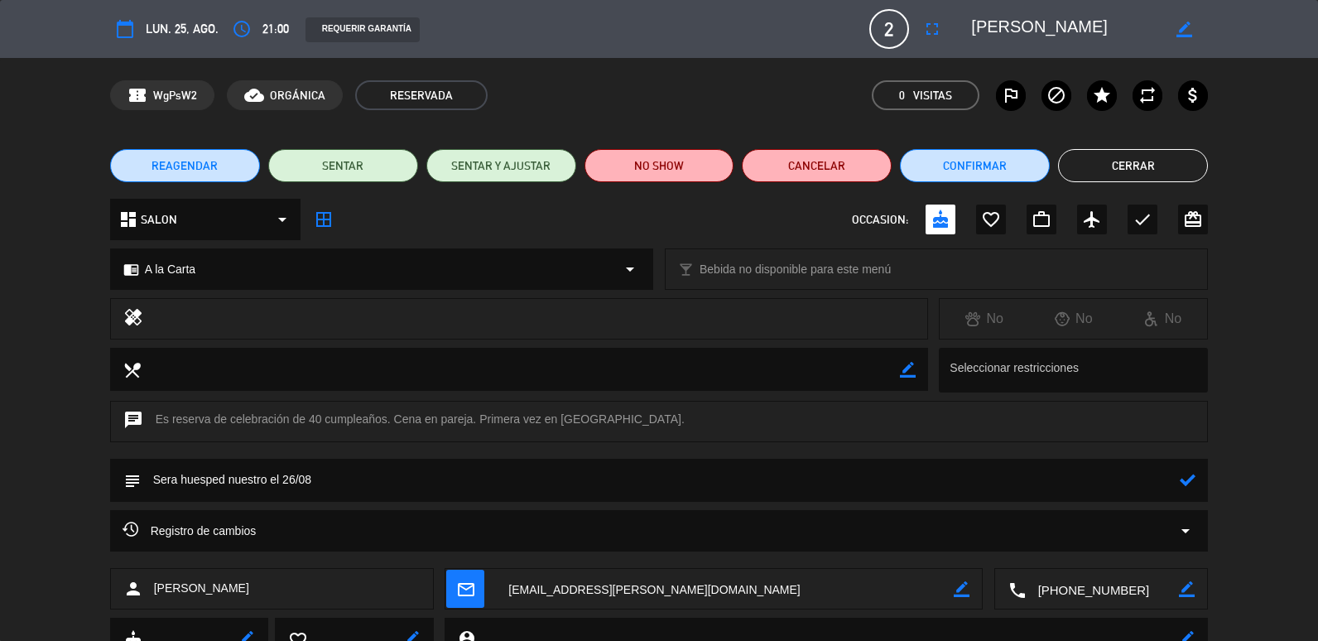
click at [1198, 468] on div "subject" at bounding box center [659, 479] width 1098 height 43
click at [1195, 471] on div at bounding box center [1187, 479] width 16 height 43
click at [1143, 160] on button "Cerrar" at bounding box center [1133, 165] width 150 height 33
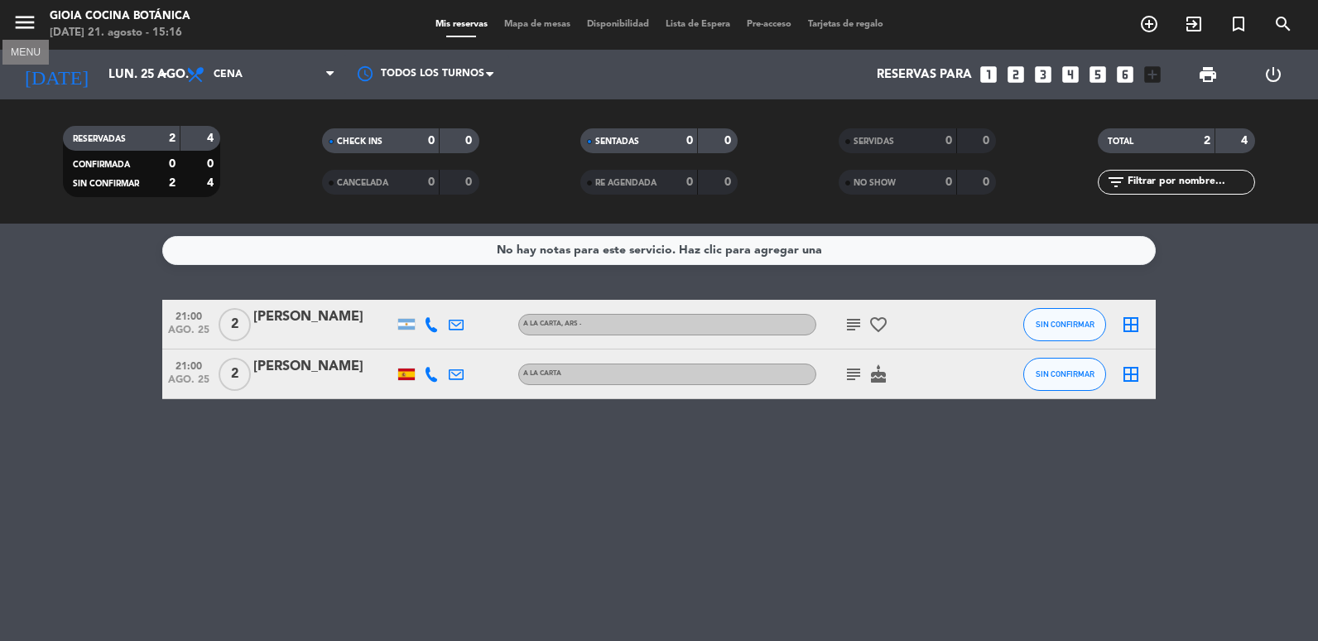
click at [31, 28] on icon "menu" at bounding box center [24, 22] width 25 height 25
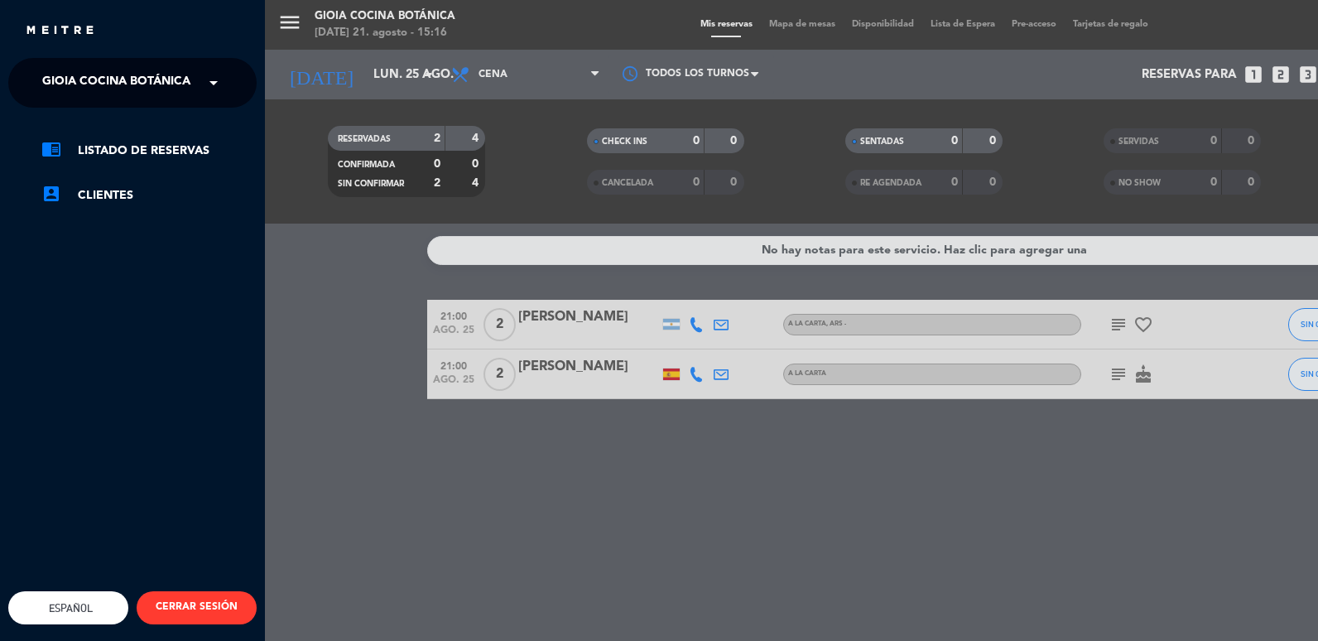
click at [223, 92] on span at bounding box center [218, 82] width 28 height 35
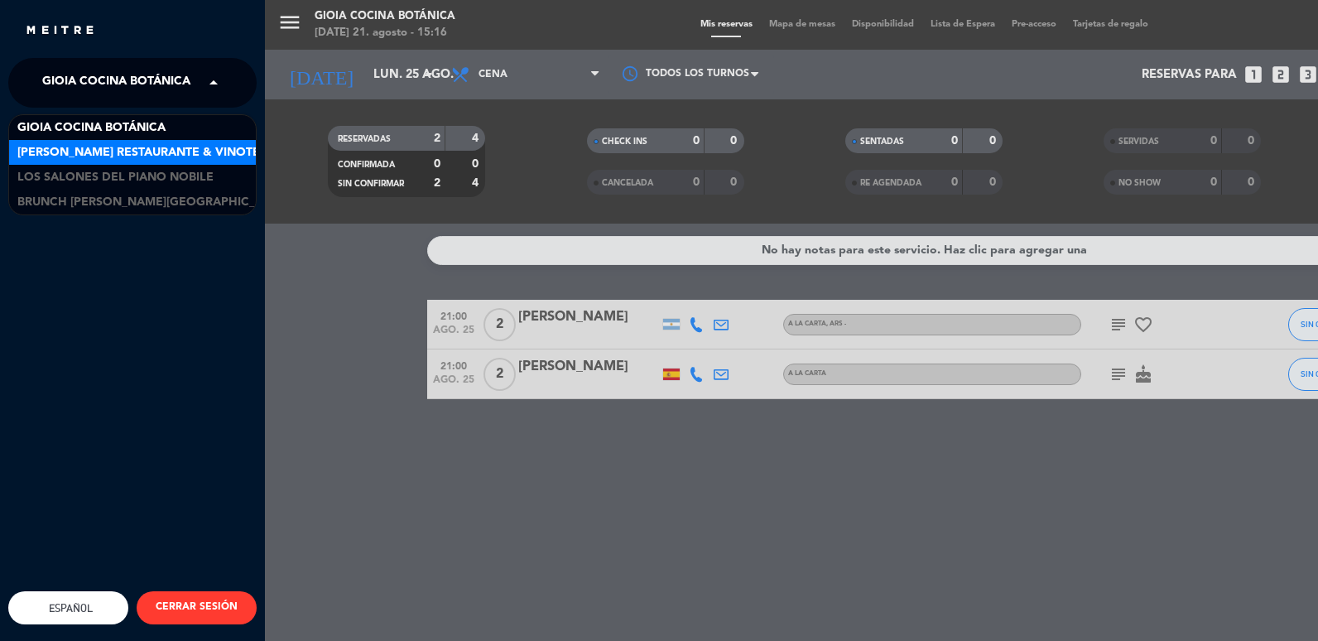
click at [153, 156] on span "[PERSON_NAME] Restaurante & Vinoteca" at bounding box center [146, 152] width 259 height 19
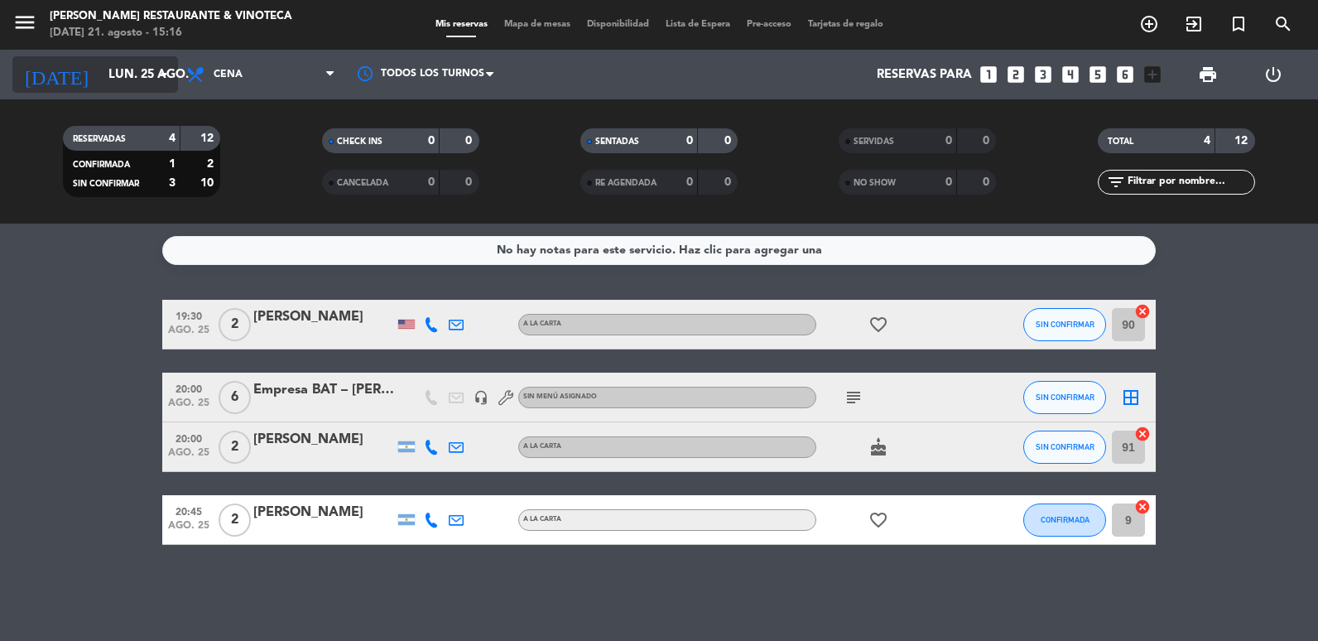
click at [142, 74] on input "lun. 25 ago." at bounding box center [179, 75] width 159 height 31
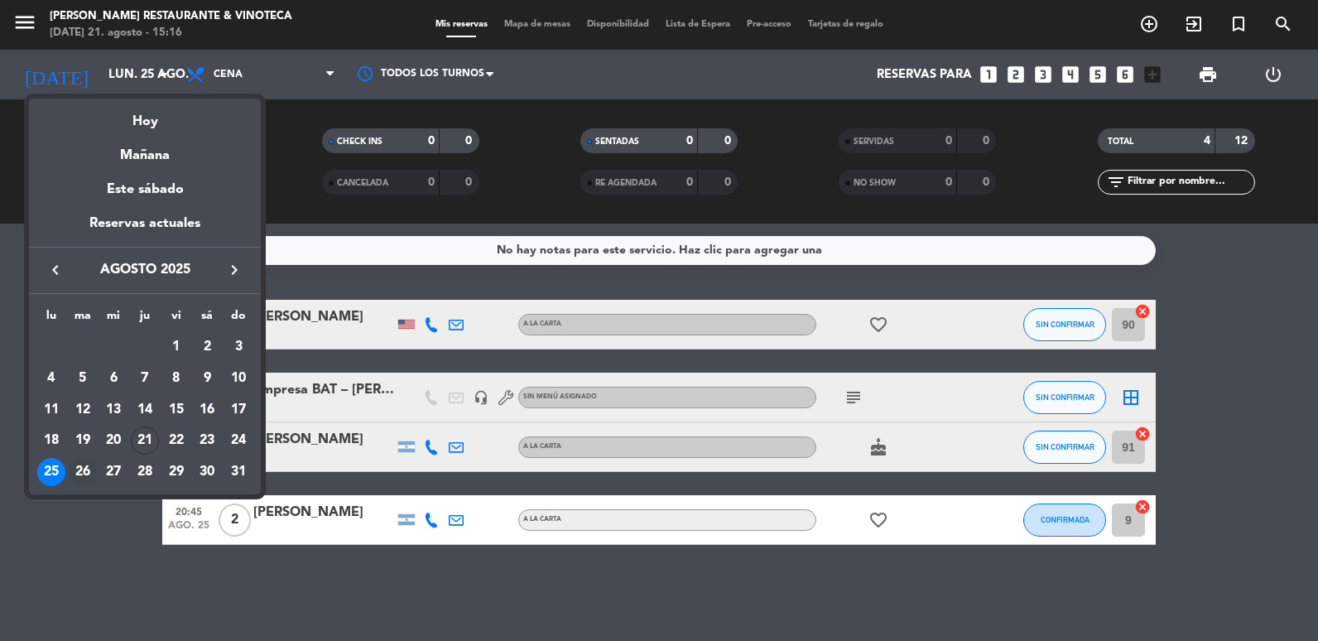
click at [82, 476] on div "26" at bounding box center [83, 472] width 28 height 28
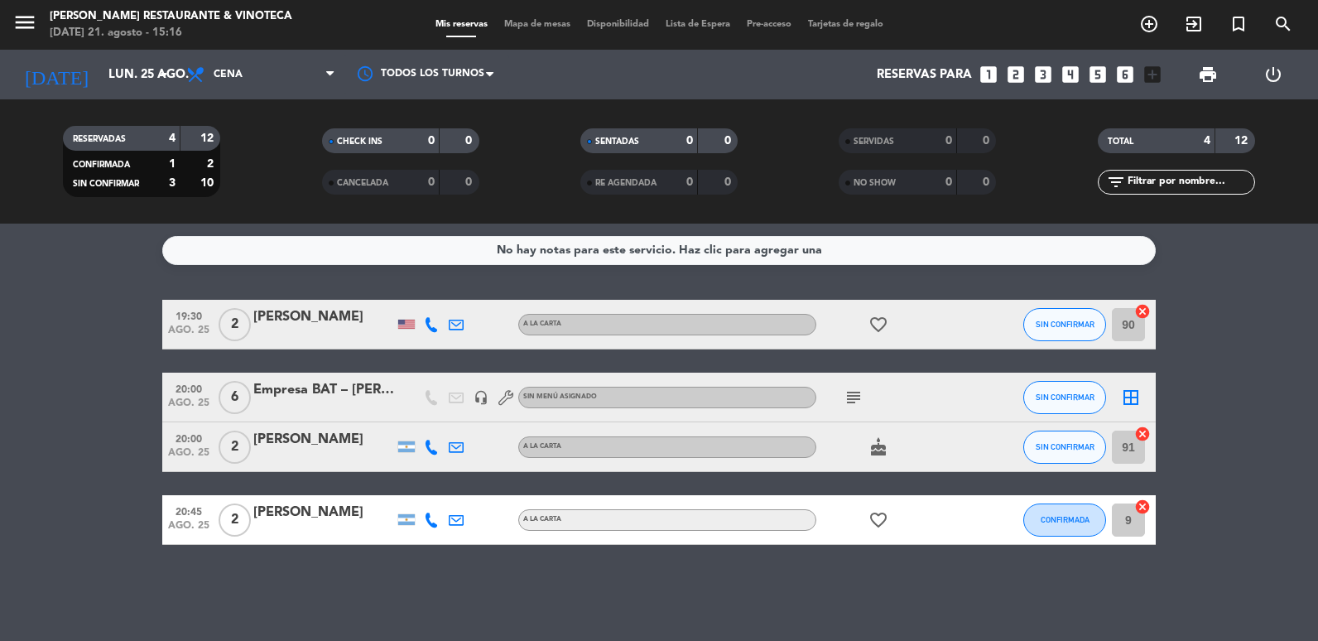
type input "[DATE]"
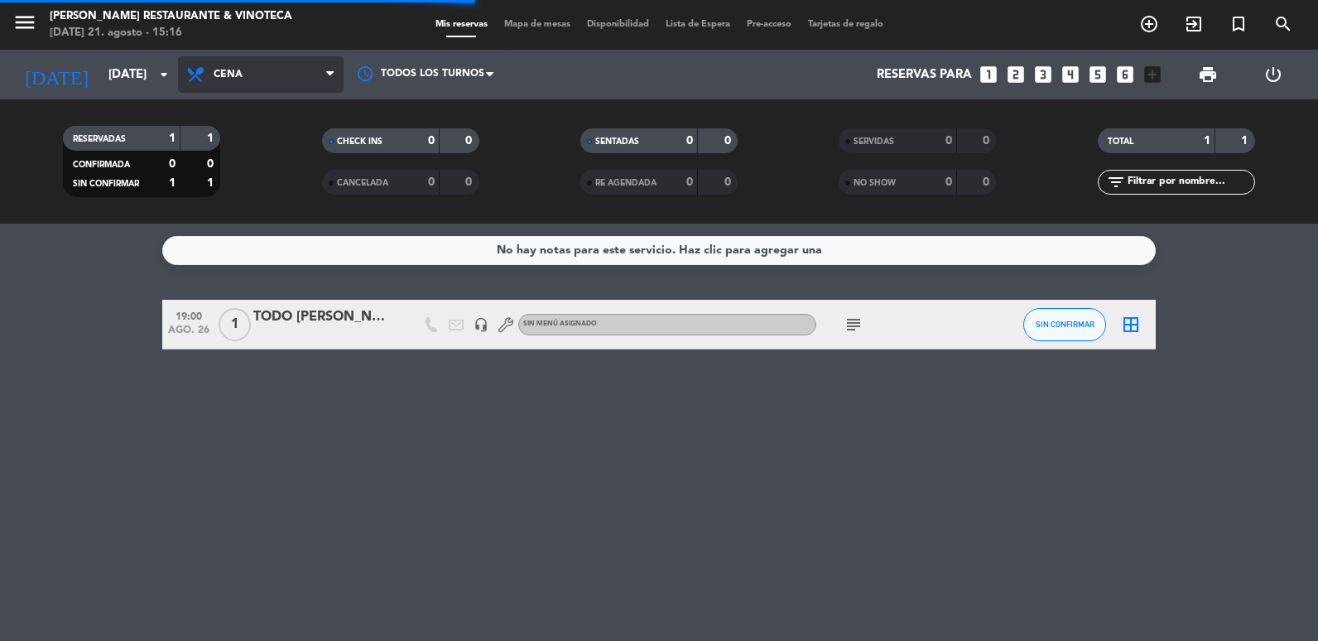
click at [280, 70] on span "Cena" at bounding box center [261, 74] width 166 height 36
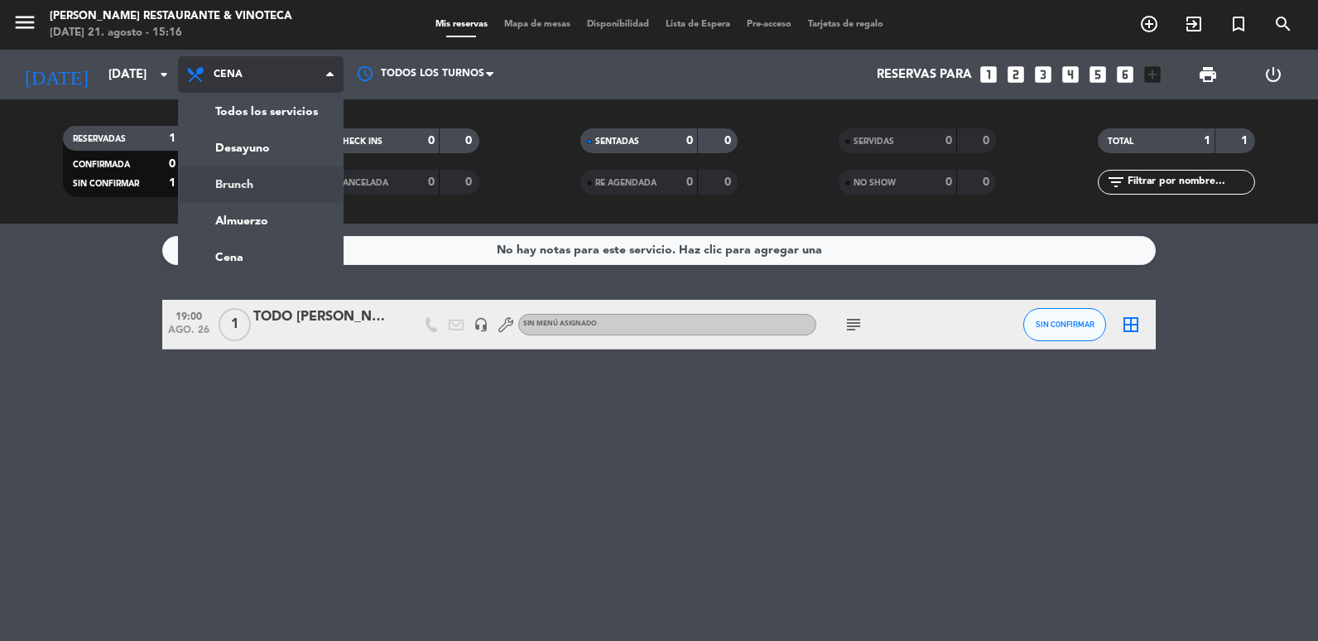
click at [268, 221] on div "menu [PERSON_NAME] Restaurante & Vinoteca [DATE] 21. agosto - 15:16 Mis reserva…" at bounding box center [659, 111] width 1318 height 223
